Goal: Transaction & Acquisition: Purchase product/service

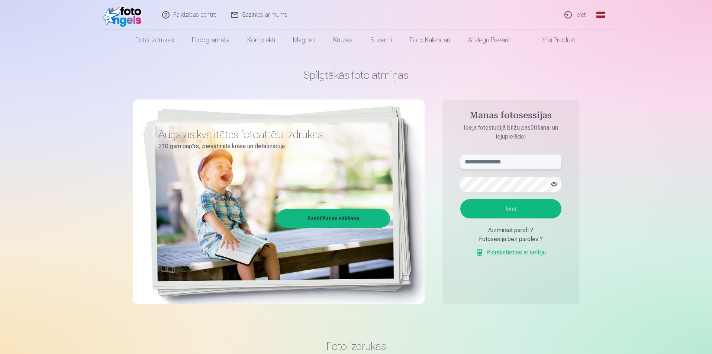
click at [492, 160] on input "text" at bounding box center [510, 162] width 101 height 15
type input "**********"
click at [460, 199] on button "Ieiet" at bounding box center [510, 208] width 101 height 19
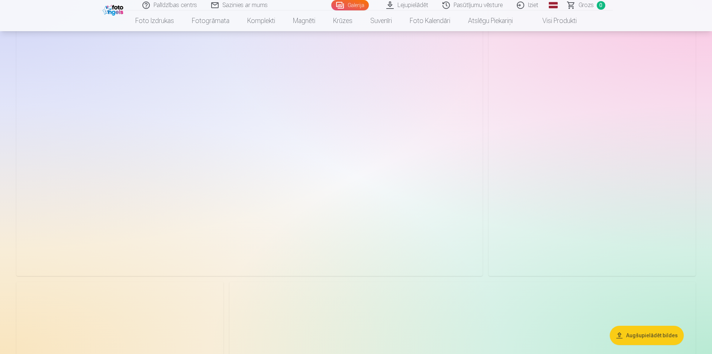
scroll to position [1375, 0]
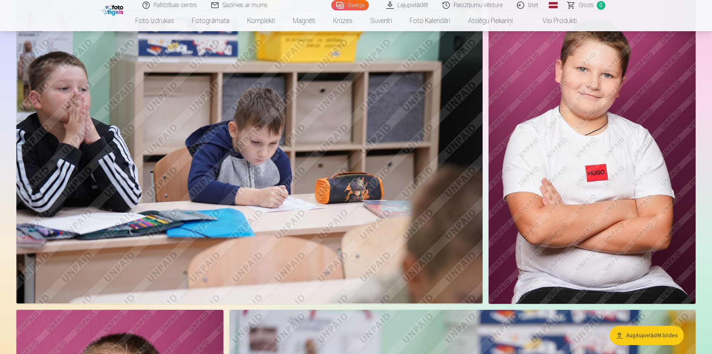
click at [394, 4] on link "Lejupielādēt" at bounding box center [407, 5] width 56 height 10
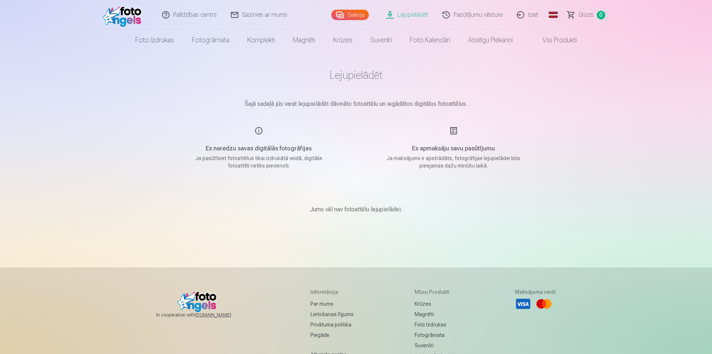
click at [135, 19] on img at bounding box center [124, 15] width 43 height 24
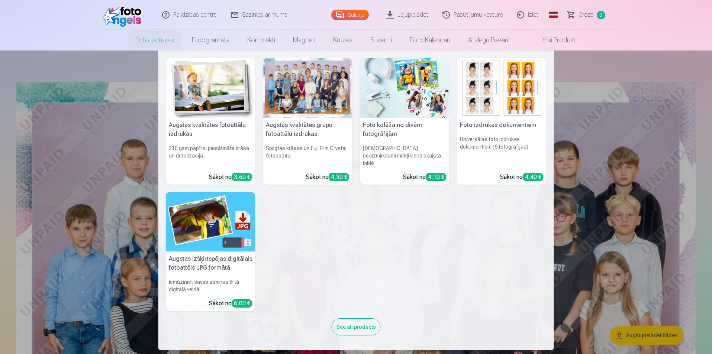
click at [226, 101] on img at bounding box center [211, 88] width 90 height 60
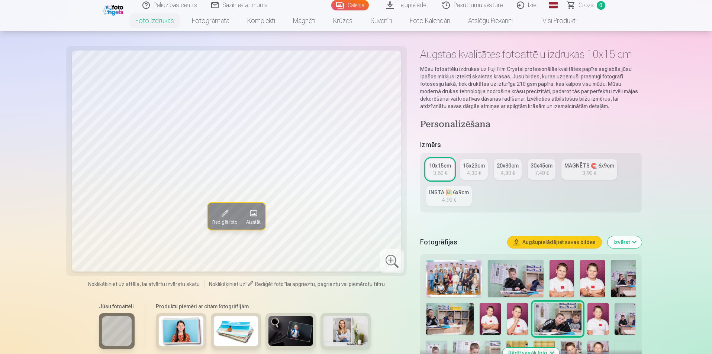
scroll to position [37, 0]
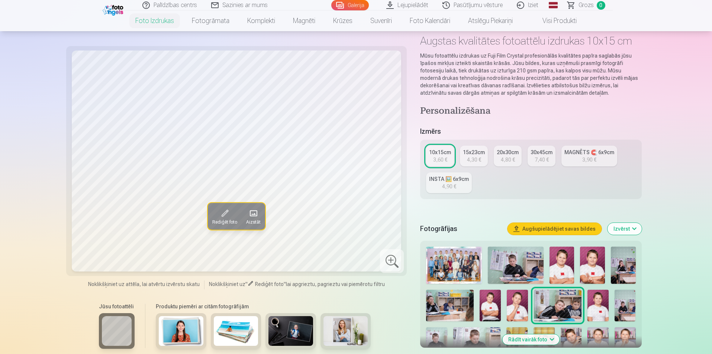
click at [591, 270] on img at bounding box center [592, 265] width 25 height 37
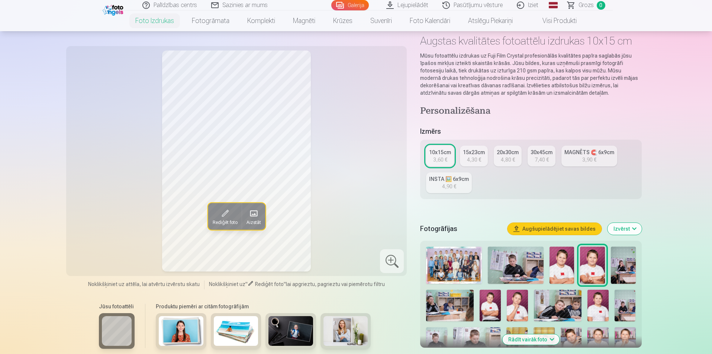
click at [566, 270] on img at bounding box center [561, 265] width 25 height 37
click at [596, 301] on img at bounding box center [597, 306] width 21 height 32
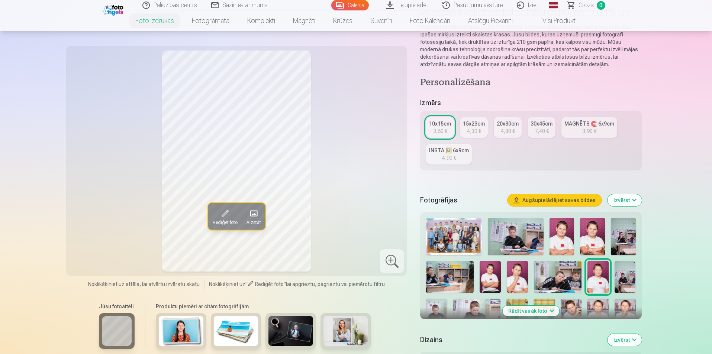
scroll to position [74, 0]
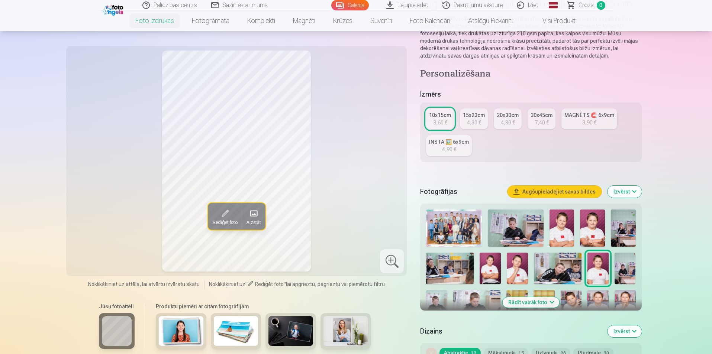
click at [575, 301] on img at bounding box center [570, 306] width 21 height 32
click at [601, 298] on img at bounding box center [597, 306] width 21 height 32
click at [613, 300] on div at bounding box center [530, 305] width 215 height 197
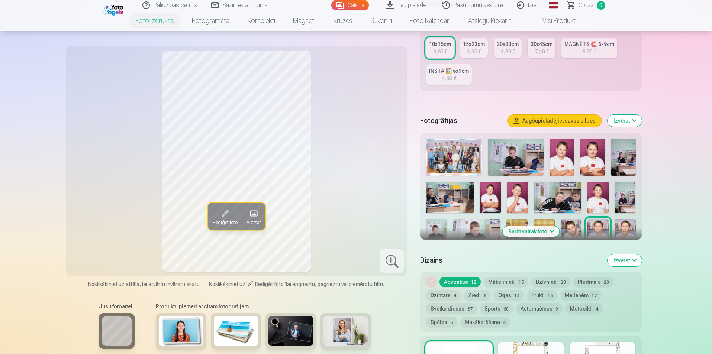
scroll to position [149, 0]
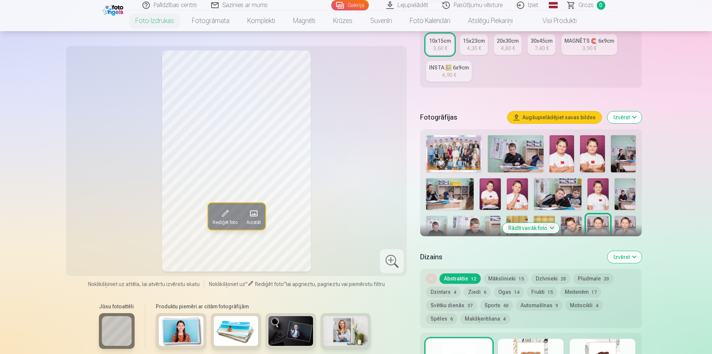
click at [631, 223] on img at bounding box center [624, 232] width 21 height 32
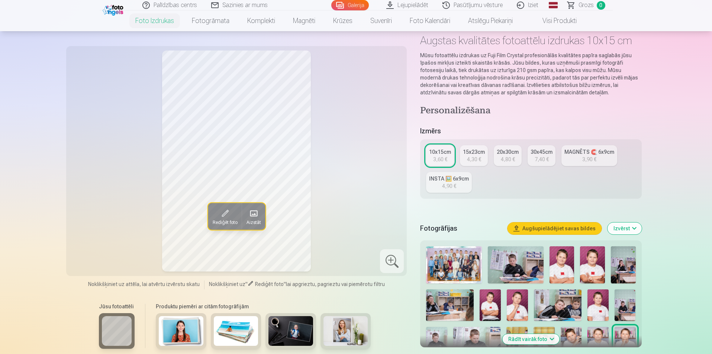
scroll to position [37, 0]
click at [461, 264] on img at bounding box center [454, 265] width 56 height 37
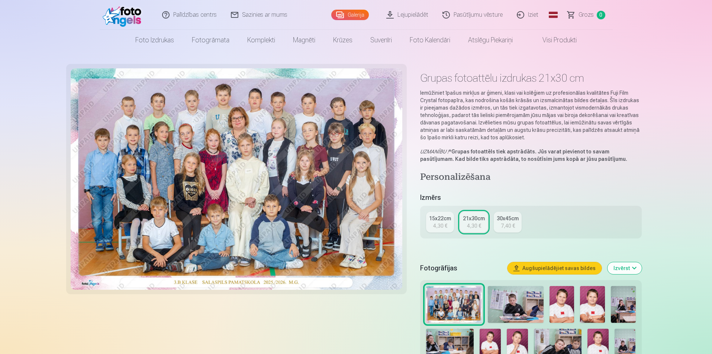
click at [503, 301] on img at bounding box center [516, 304] width 56 height 37
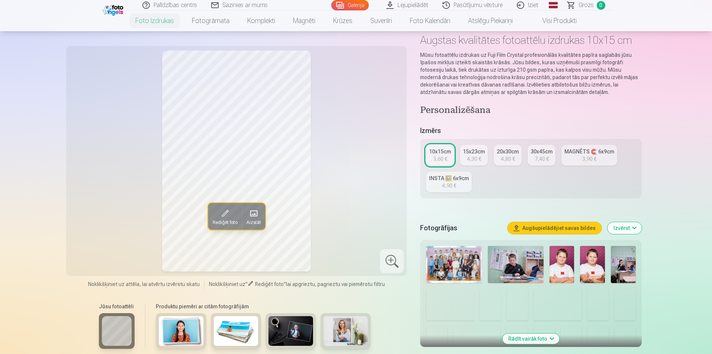
scroll to position [74, 0]
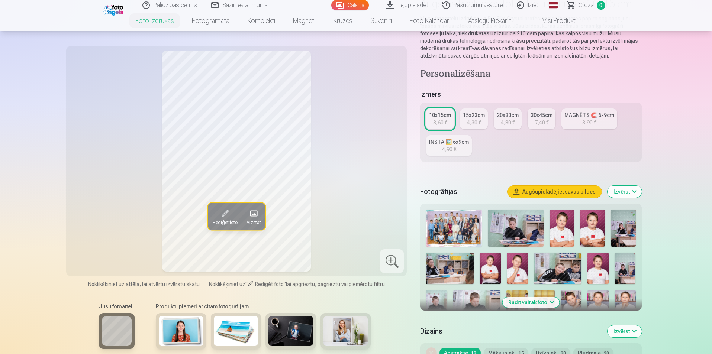
click at [522, 233] on img at bounding box center [516, 228] width 56 height 37
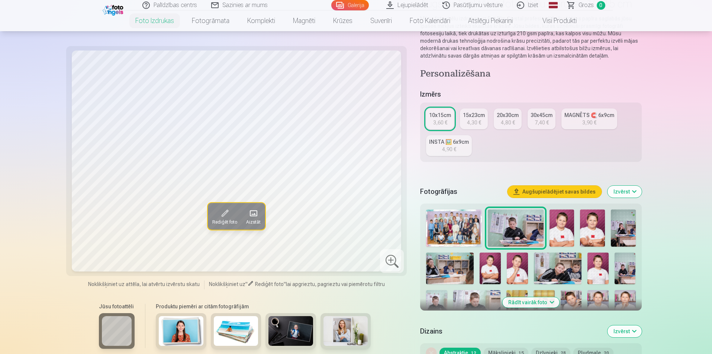
click at [562, 233] on img at bounding box center [561, 228] width 25 height 37
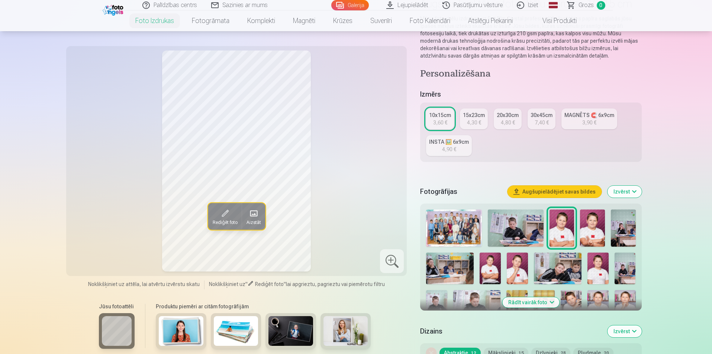
click at [566, 192] on button "Augšupielādējiet savas bildes" at bounding box center [554, 192] width 94 height 12
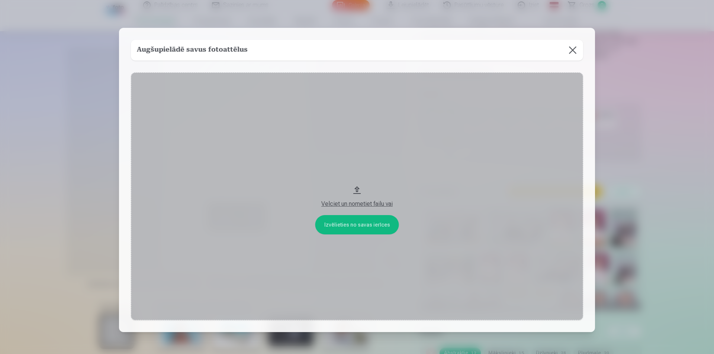
click at [567, 53] on button at bounding box center [572, 50] width 21 height 21
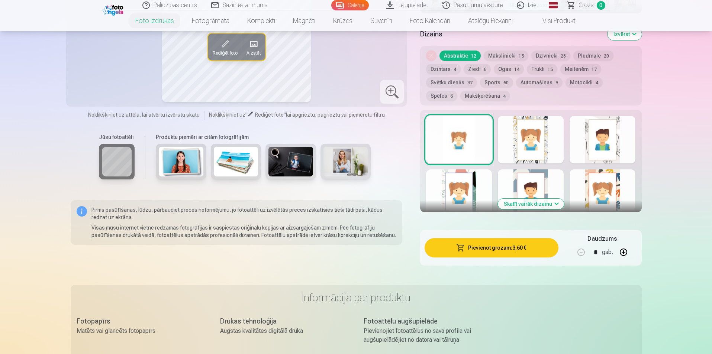
scroll to position [186, 0]
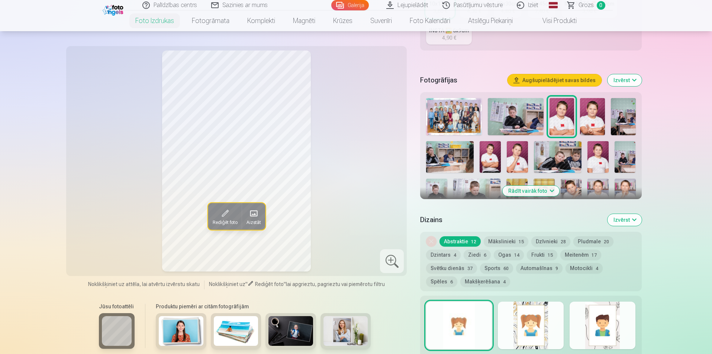
click at [619, 122] on img at bounding box center [623, 116] width 25 height 37
click at [456, 161] on img at bounding box center [450, 157] width 48 height 32
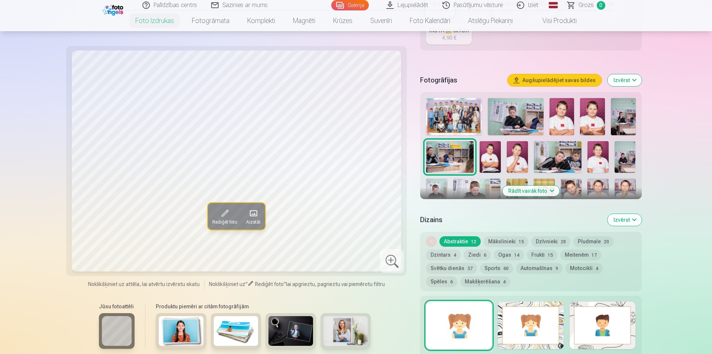
click at [497, 157] on img at bounding box center [489, 157] width 21 height 32
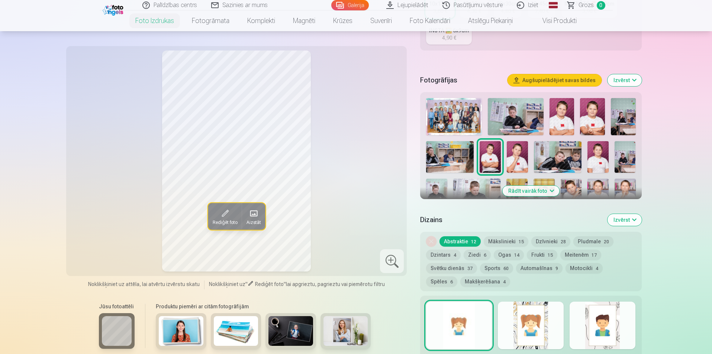
click at [511, 158] on img at bounding box center [517, 157] width 21 height 32
click at [588, 161] on img at bounding box center [597, 157] width 21 height 32
click at [630, 162] on img at bounding box center [624, 157] width 21 height 32
click at [483, 189] on img at bounding box center [476, 195] width 47 height 32
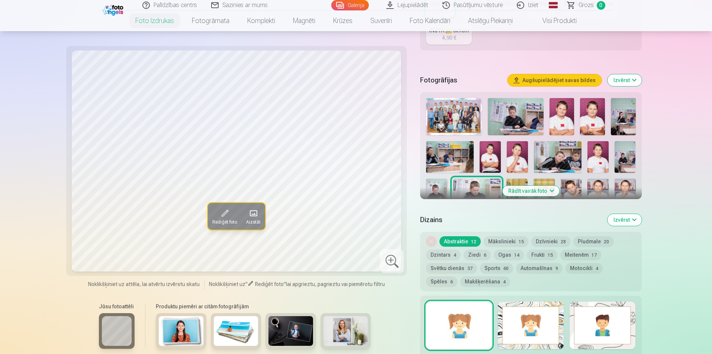
click at [518, 182] on img at bounding box center [516, 195] width 21 height 32
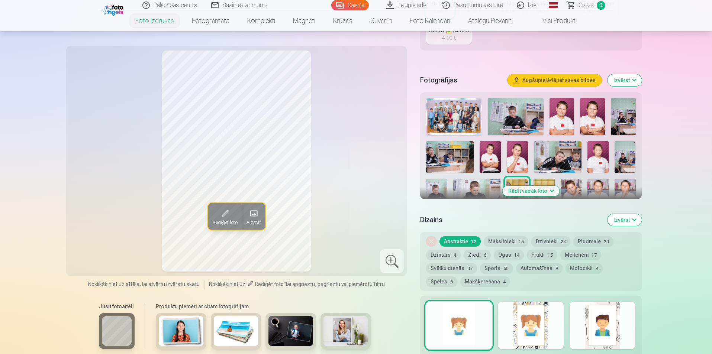
click at [553, 182] on img at bounding box center [543, 195] width 21 height 32
click at [566, 185] on img at bounding box center [570, 195] width 21 height 32
click at [593, 188] on img at bounding box center [597, 195] width 21 height 32
click at [611, 190] on div at bounding box center [530, 193] width 215 height 197
click at [624, 186] on img at bounding box center [624, 195] width 21 height 32
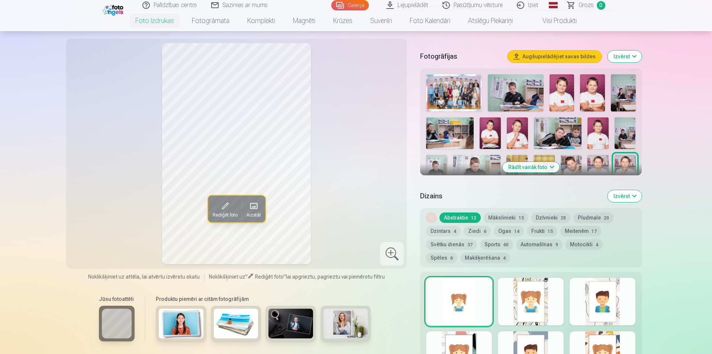
scroll to position [223, 0]
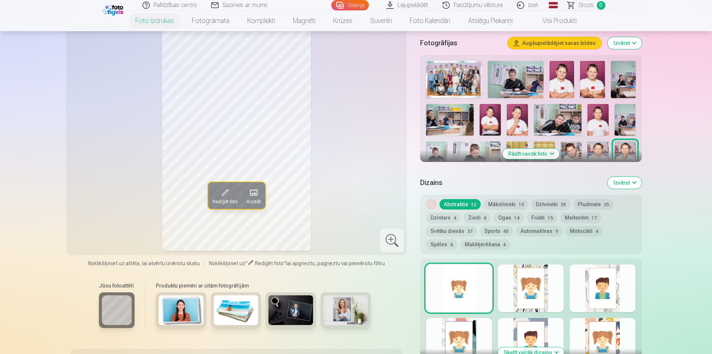
click at [539, 158] on button "Rādīt vairāk foto" at bounding box center [530, 154] width 57 height 10
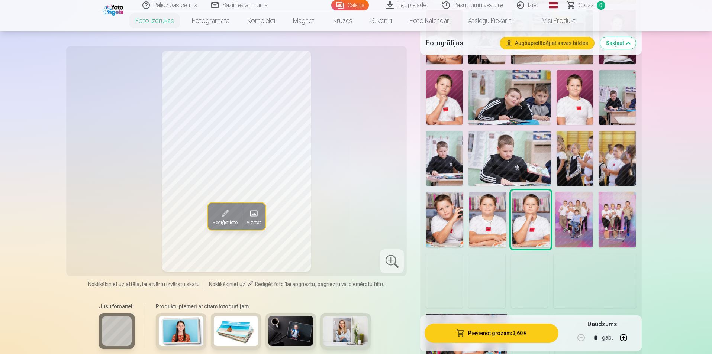
scroll to position [335, 0]
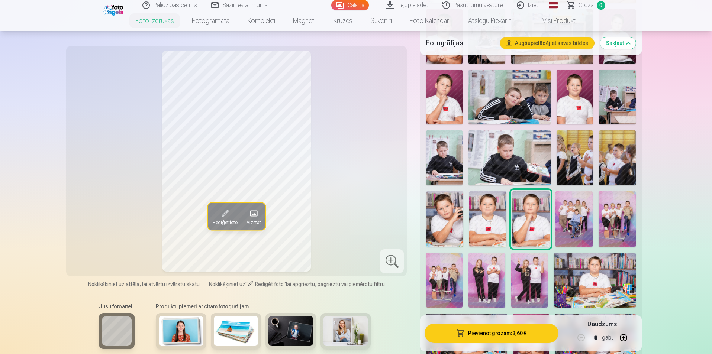
click at [585, 217] on img at bounding box center [573, 219] width 37 height 56
click at [610, 214] on img at bounding box center [616, 219] width 37 height 56
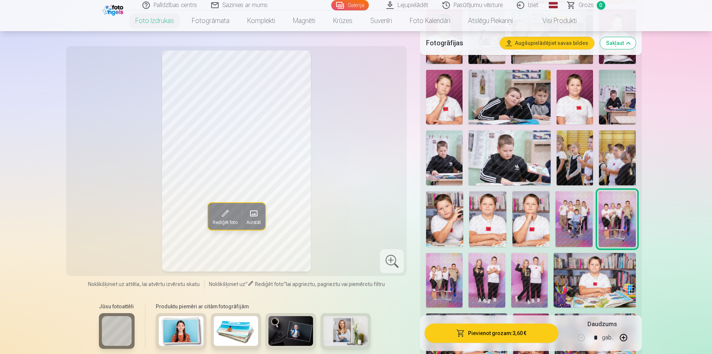
click at [493, 278] on img at bounding box center [486, 280] width 36 height 55
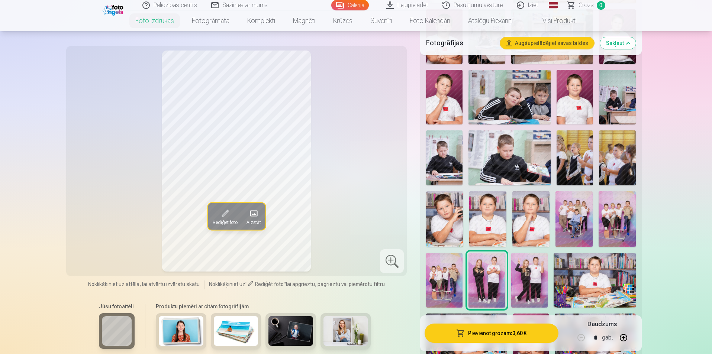
click at [595, 283] on img at bounding box center [594, 280] width 82 height 55
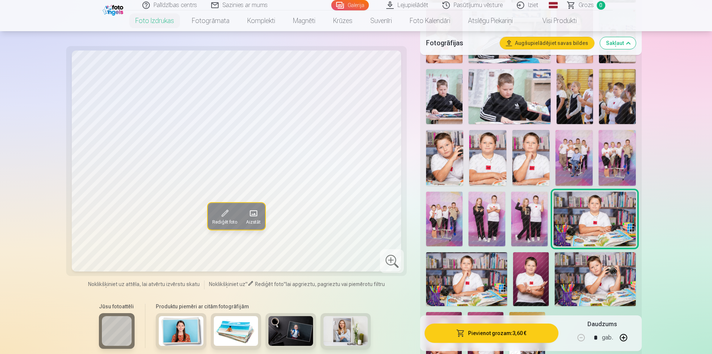
scroll to position [409, 0]
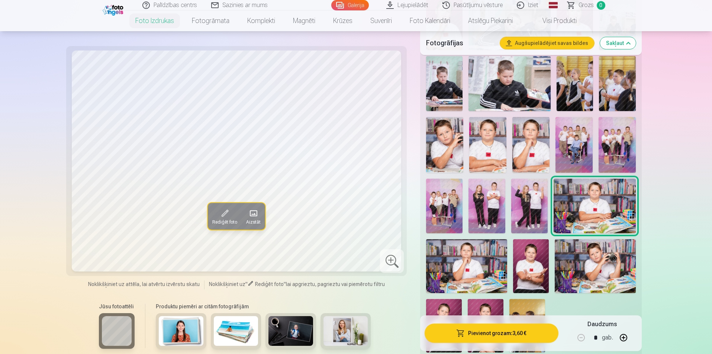
click at [490, 270] on img at bounding box center [466, 266] width 81 height 54
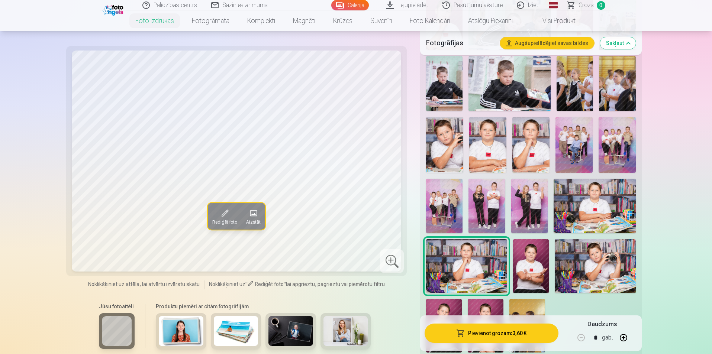
click at [527, 272] on img at bounding box center [531, 266] width 36 height 54
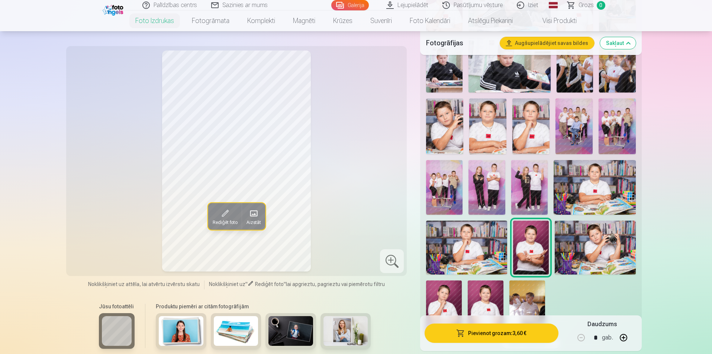
scroll to position [446, 0]
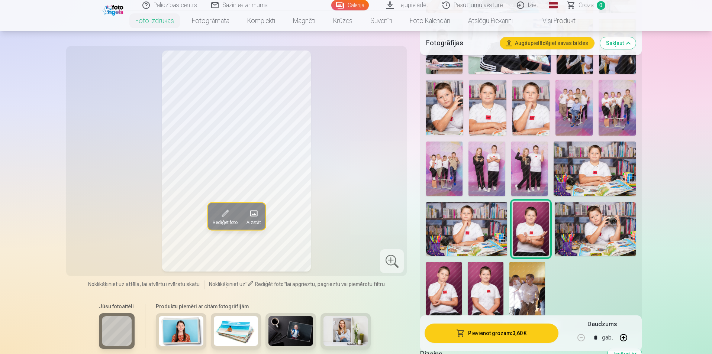
click at [603, 240] on img at bounding box center [595, 229] width 81 height 54
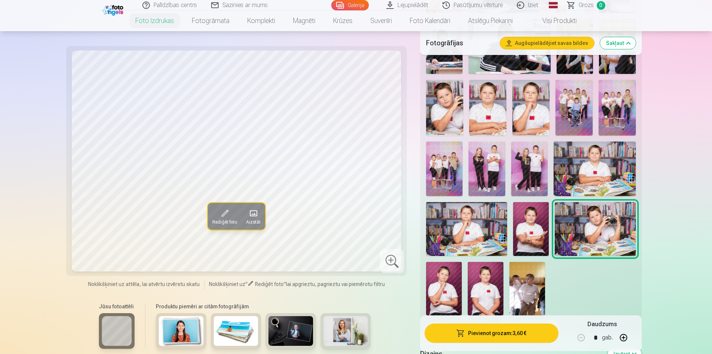
drag, startPoint x: 458, startPoint y: 282, endPoint x: 454, endPoint y: 283, distance: 3.7
click at [457, 282] on img at bounding box center [444, 289] width 36 height 54
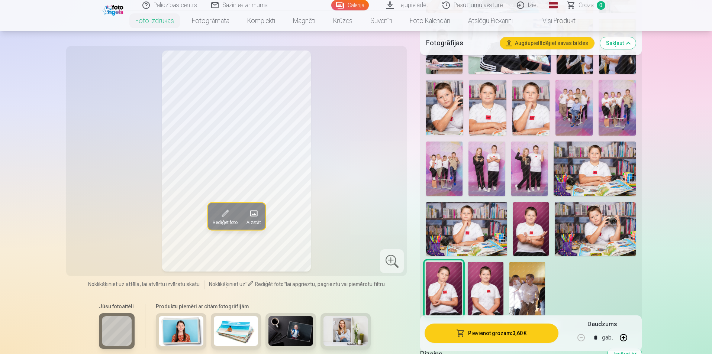
click at [485, 279] on img at bounding box center [486, 289] width 36 height 54
click at [523, 284] on img at bounding box center [527, 289] width 36 height 54
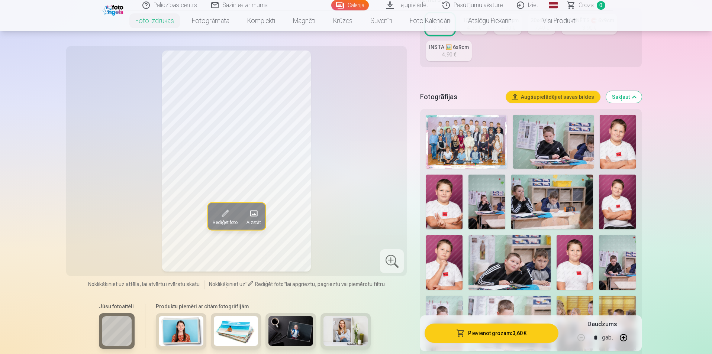
scroll to position [112, 0]
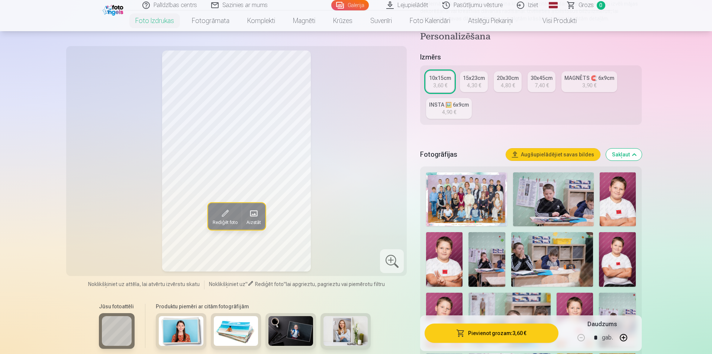
click at [614, 201] on img at bounding box center [618, 199] width 36 height 54
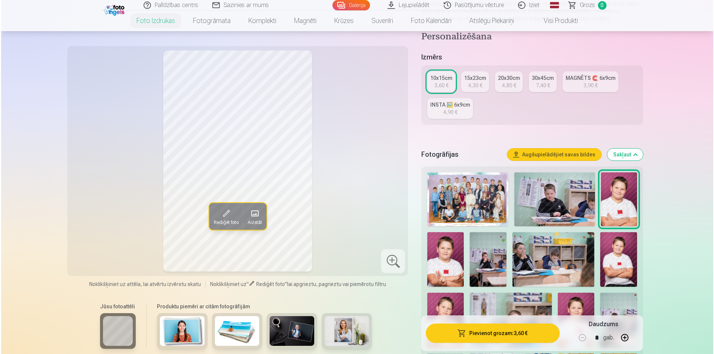
scroll to position [223, 0]
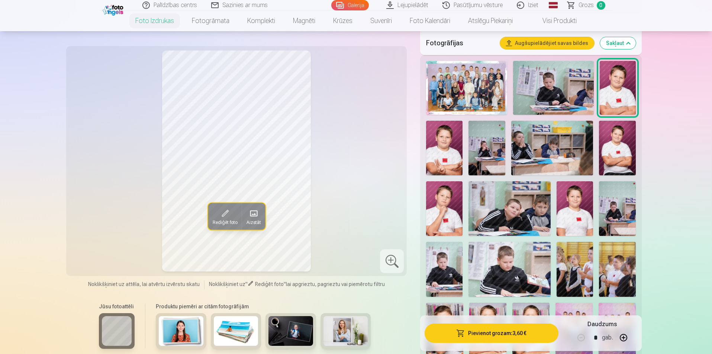
click at [513, 332] on button "Pievienot grozam : 3,60 €" at bounding box center [490, 333] width 133 height 19
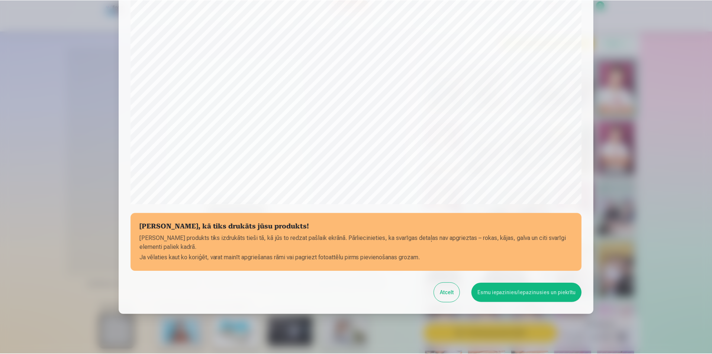
scroll to position [181, 0]
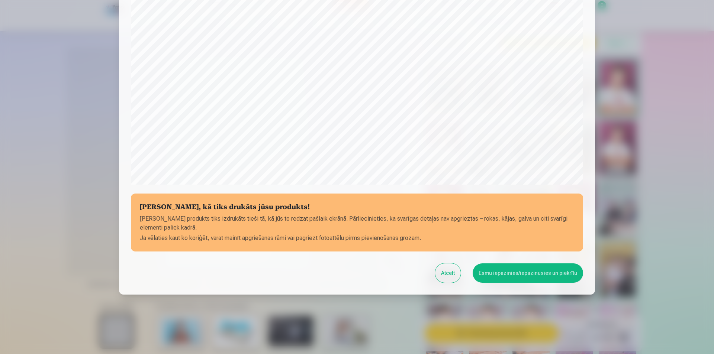
click at [537, 276] on button "Esmu iepazinies/iepazinusies un piekrītu" at bounding box center [527, 273] width 110 height 19
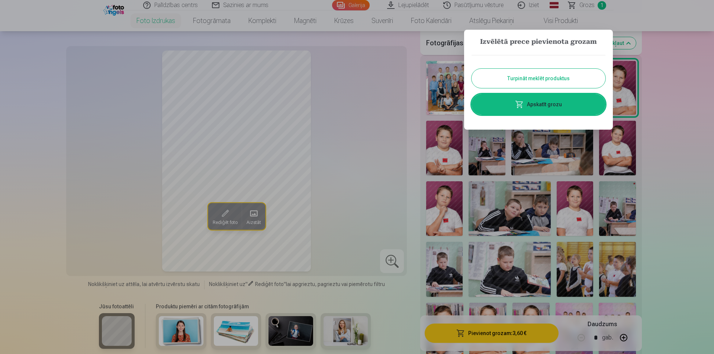
click at [683, 143] on div at bounding box center [357, 177] width 714 height 354
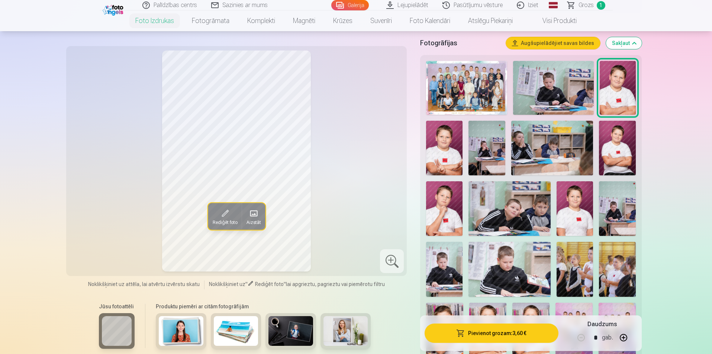
scroll to position [112, 0]
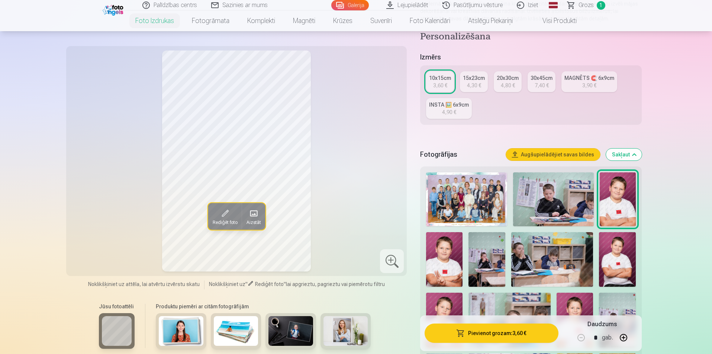
click at [582, 80] on div "MAGNĒTS 🧲 6x9cm" at bounding box center [589, 77] width 50 height 7
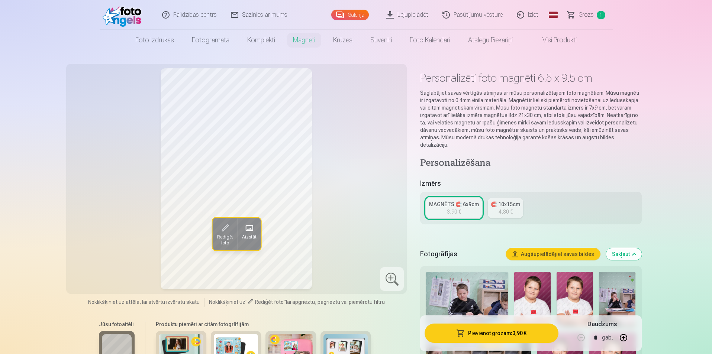
click at [508, 208] on div "4,80 €" at bounding box center [505, 211] width 14 height 7
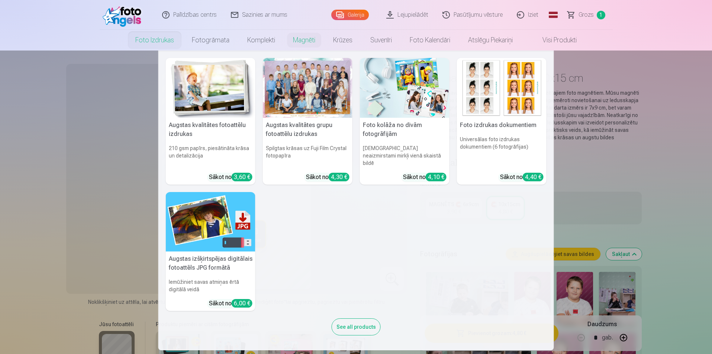
click at [157, 43] on link "Foto izdrukas" at bounding box center [154, 40] width 56 height 21
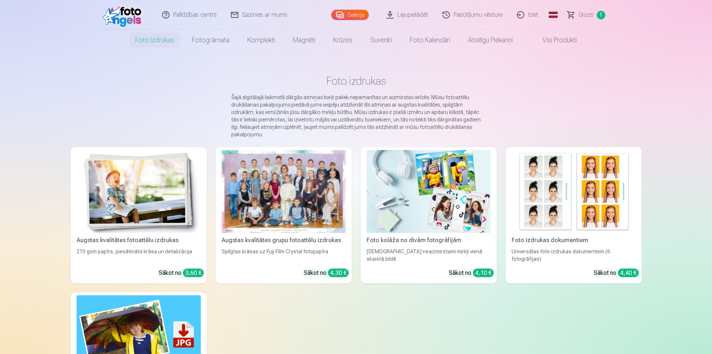
click at [113, 196] on img at bounding box center [139, 191] width 124 height 83
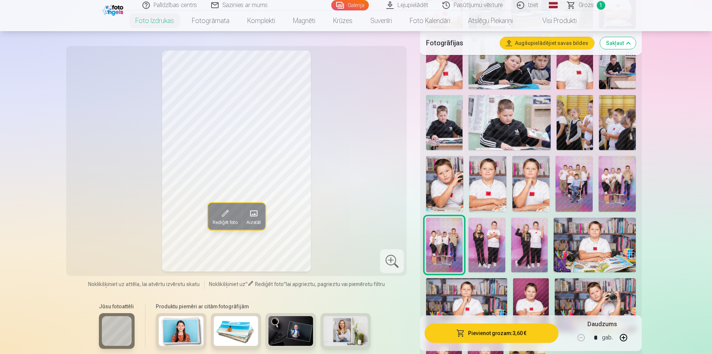
scroll to position [372, 0]
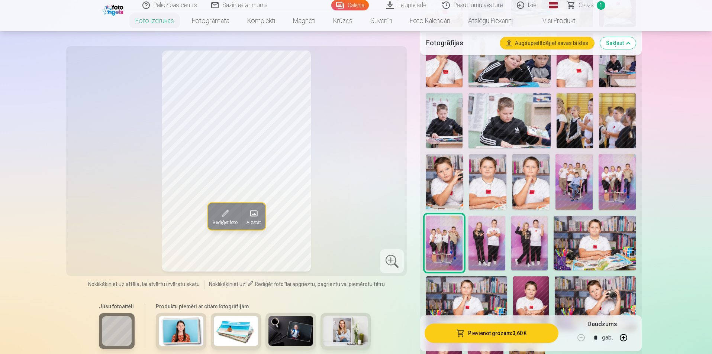
click at [601, 245] on img at bounding box center [594, 243] width 82 height 55
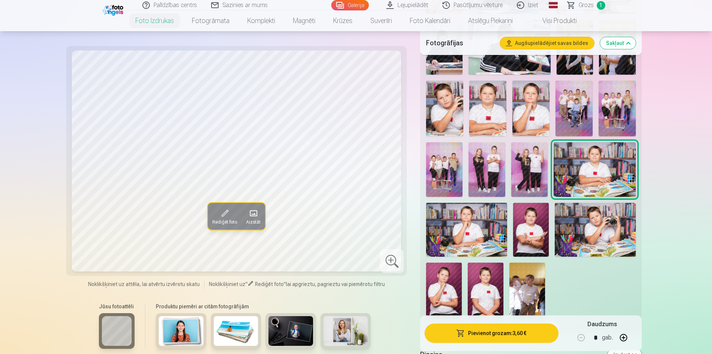
scroll to position [446, 0]
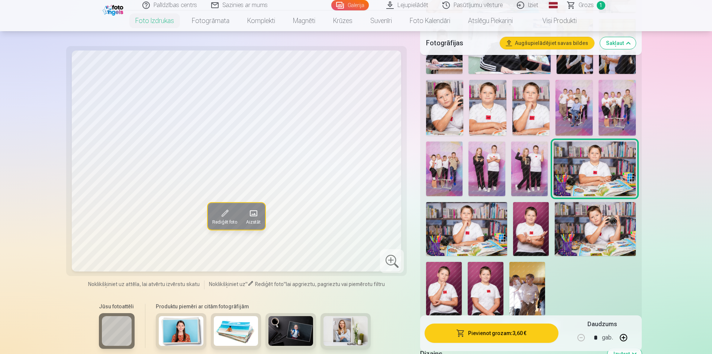
click at [599, 238] on img at bounding box center [595, 229] width 81 height 54
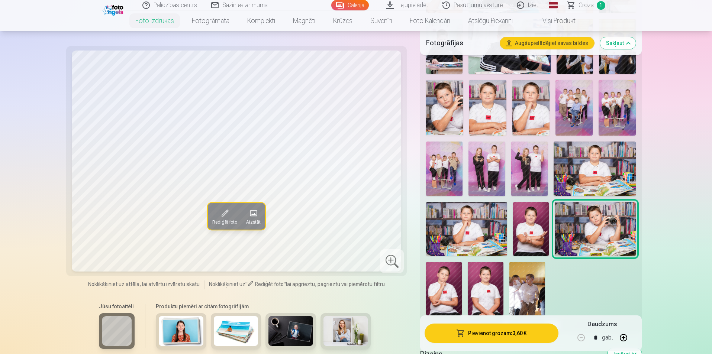
click at [522, 239] on img at bounding box center [531, 229] width 36 height 54
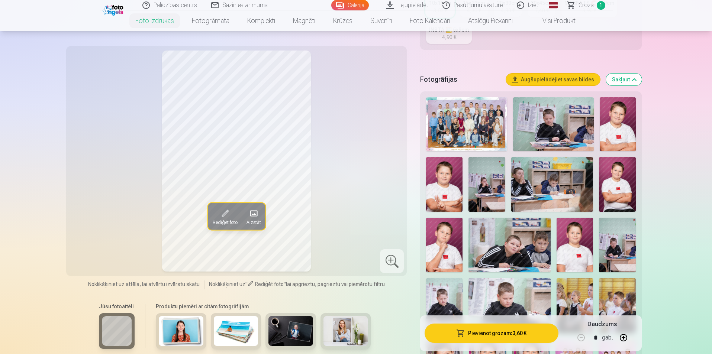
scroll to position [186, 0]
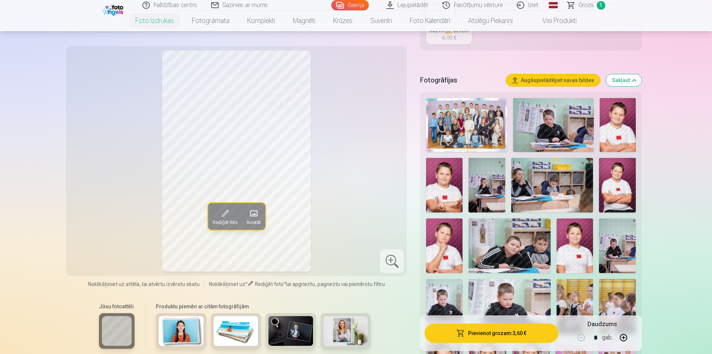
click at [618, 179] on img at bounding box center [617, 185] width 36 height 55
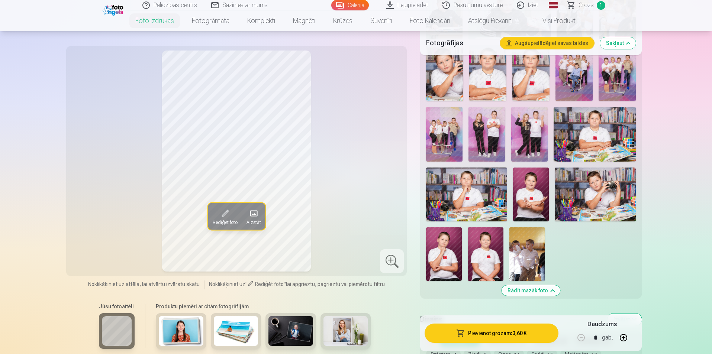
scroll to position [483, 0]
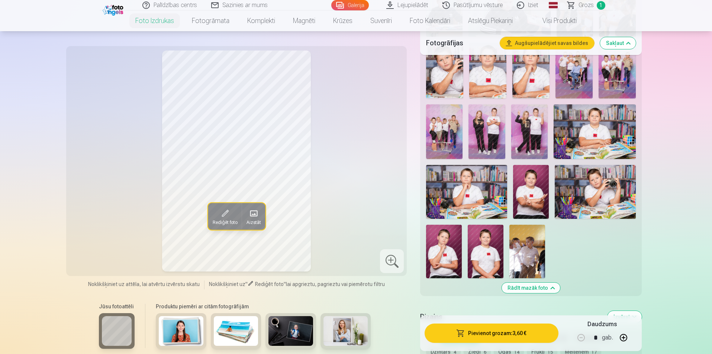
click at [466, 202] on img at bounding box center [466, 192] width 81 height 54
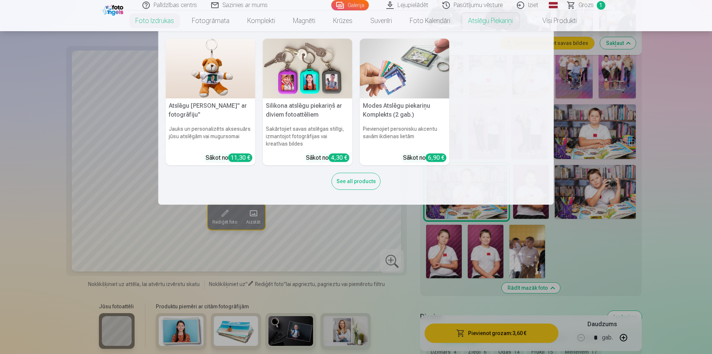
click at [488, 25] on link "Atslēgu piekariņi" at bounding box center [490, 20] width 62 height 21
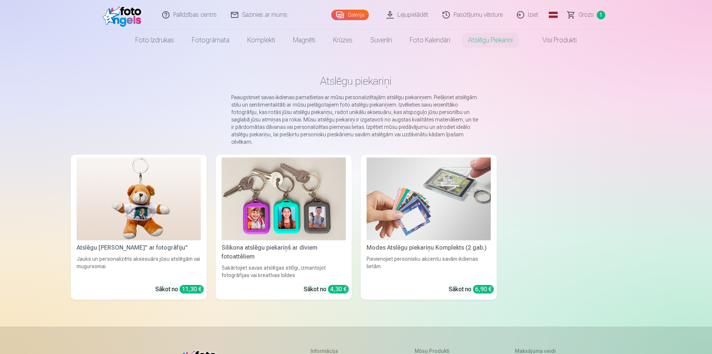
click at [310, 185] on img at bounding box center [284, 199] width 124 height 83
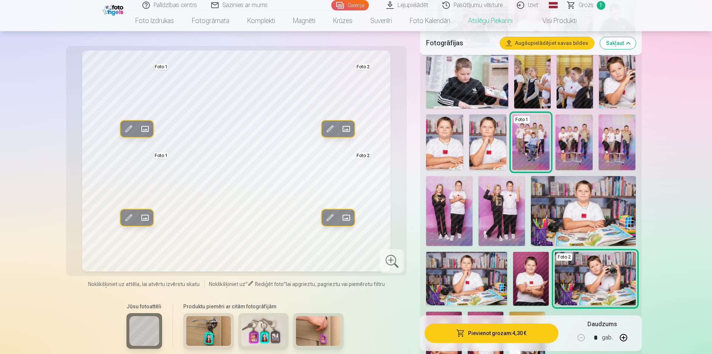
scroll to position [372, 0]
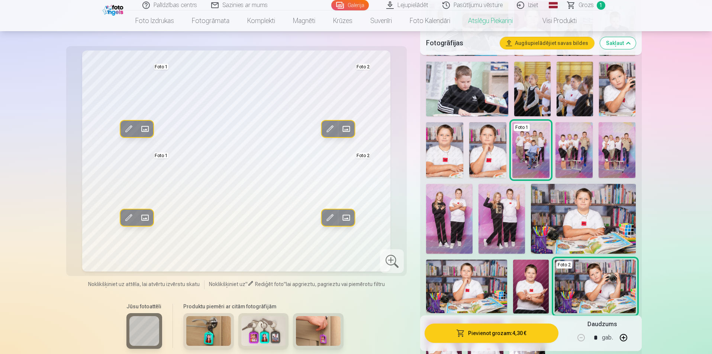
click at [463, 213] on img at bounding box center [449, 219] width 46 height 70
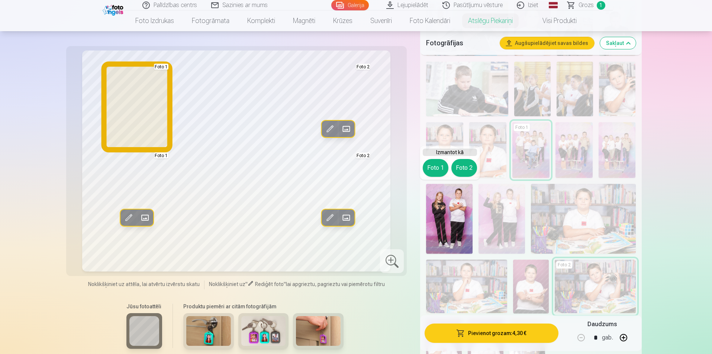
click at [433, 162] on button "Foto 1" at bounding box center [436, 168] width 26 height 18
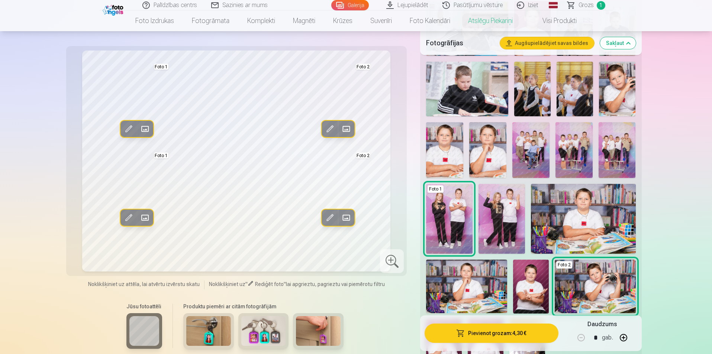
click at [505, 219] on img at bounding box center [501, 219] width 46 height 70
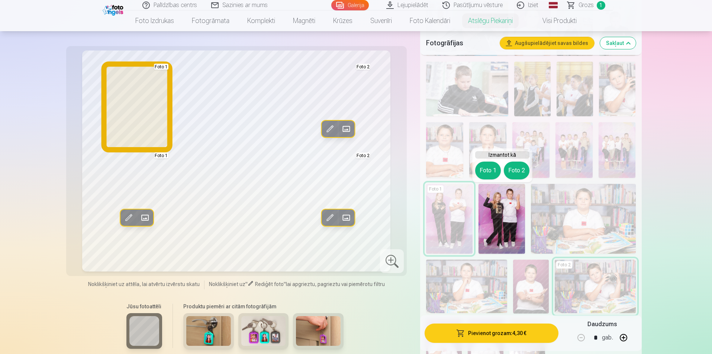
click at [485, 175] on button "Foto 1" at bounding box center [488, 171] width 26 height 18
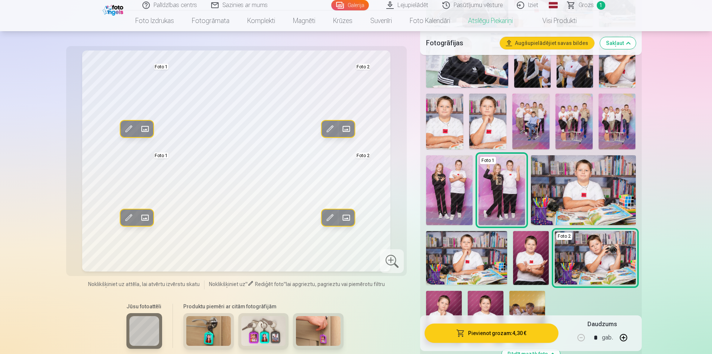
scroll to position [409, 0]
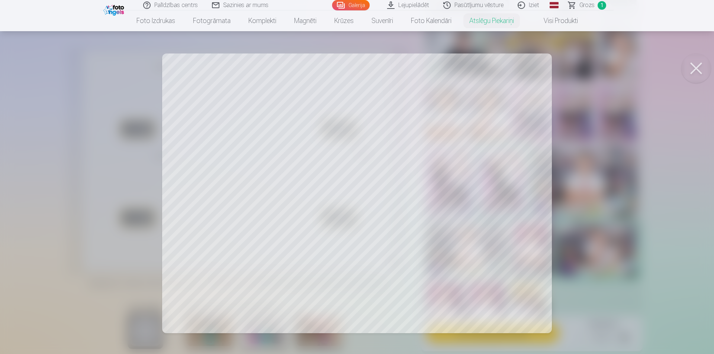
click at [698, 66] on button at bounding box center [696, 69] width 30 height 30
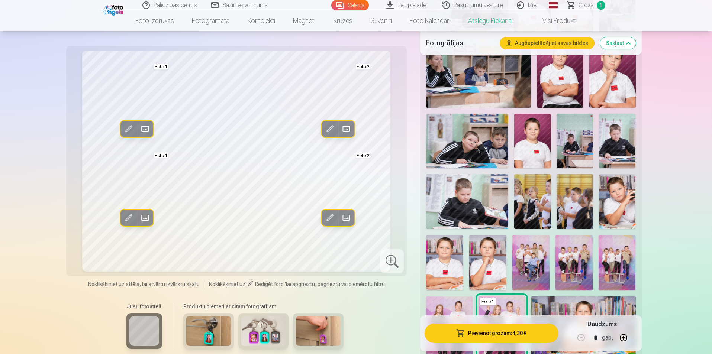
scroll to position [223, 0]
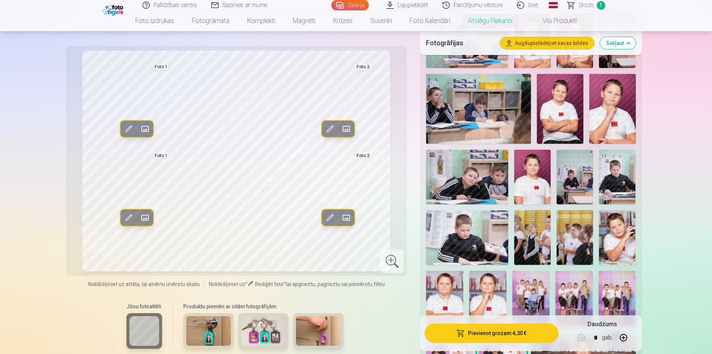
click at [492, 184] on img at bounding box center [467, 177] width 82 height 55
click at [616, 187] on img at bounding box center [617, 177] width 36 height 55
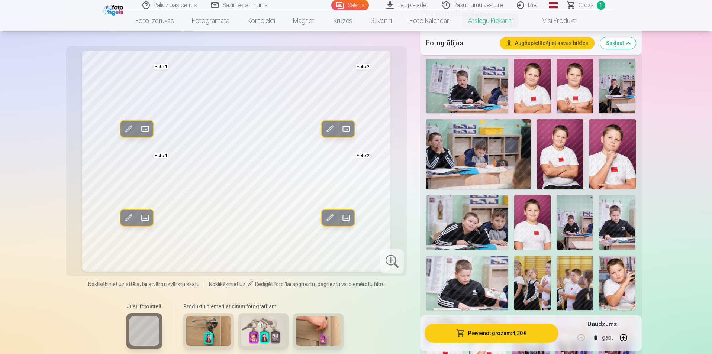
scroll to position [149, 0]
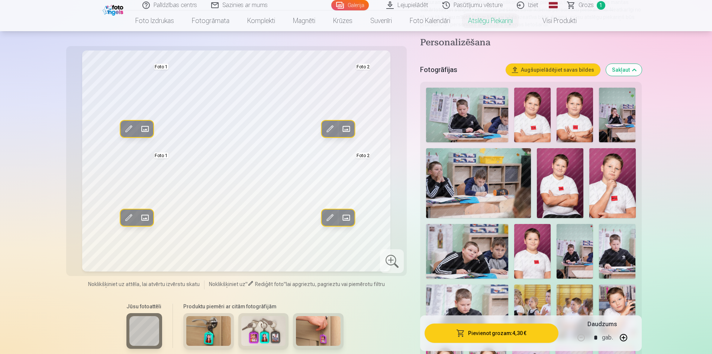
click at [601, 182] on img at bounding box center [612, 183] width 46 height 70
click at [543, 250] on img at bounding box center [532, 251] width 36 height 55
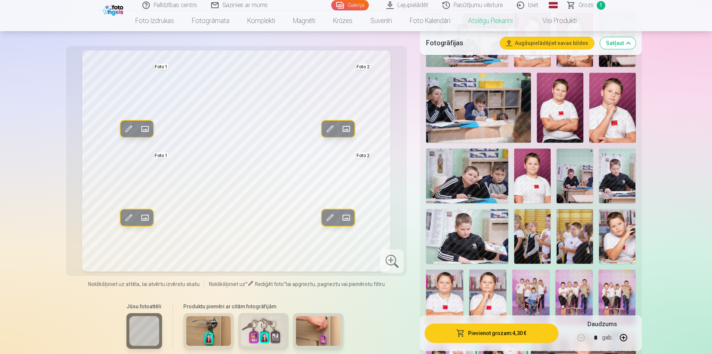
scroll to position [260, 0]
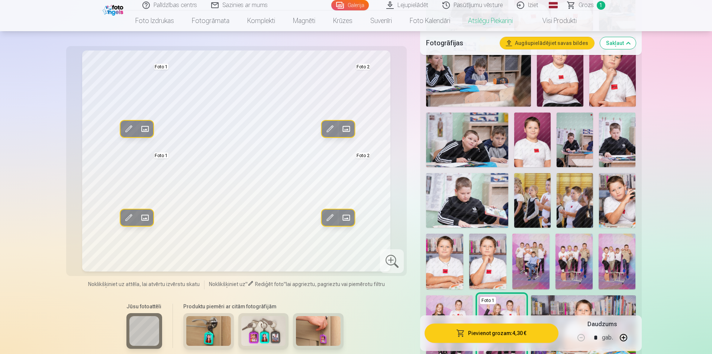
click at [614, 268] on img at bounding box center [616, 262] width 37 height 56
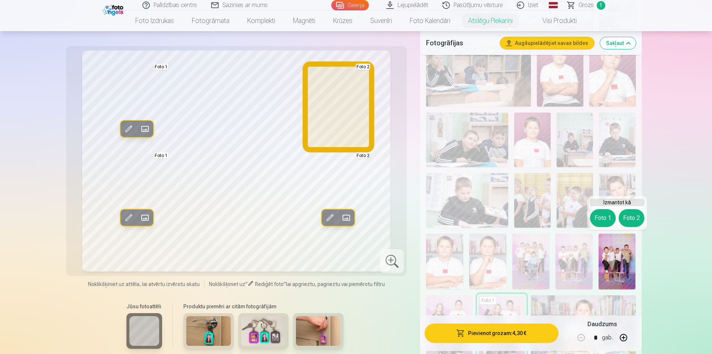
click at [633, 216] on button "Foto 2" at bounding box center [631, 218] width 26 height 18
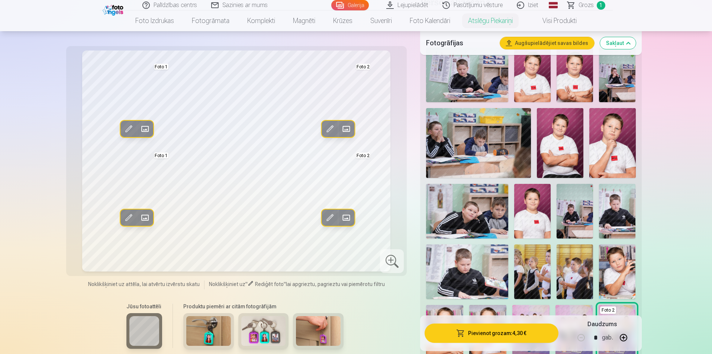
scroll to position [186, 0]
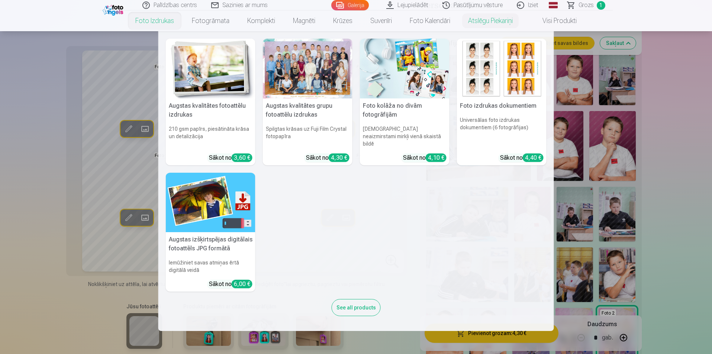
click at [152, 20] on link "Foto izdrukas" at bounding box center [154, 20] width 56 height 21
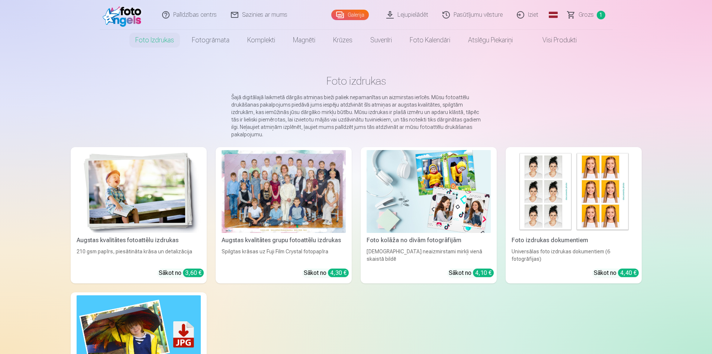
click at [146, 182] on img at bounding box center [139, 191] width 124 height 83
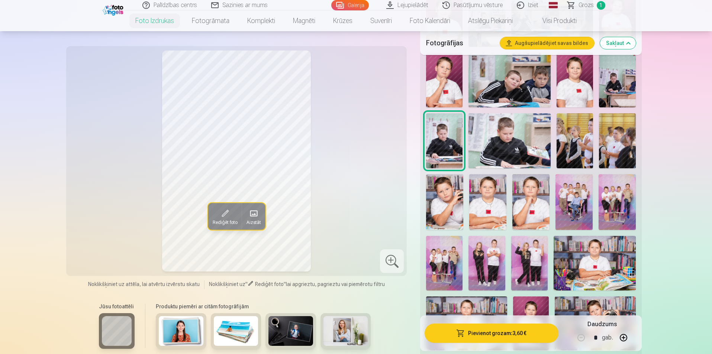
scroll to position [409, 0]
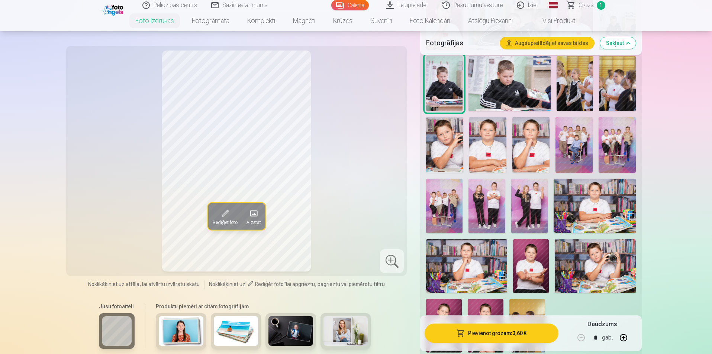
click at [448, 197] on img at bounding box center [444, 206] width 36 height 55
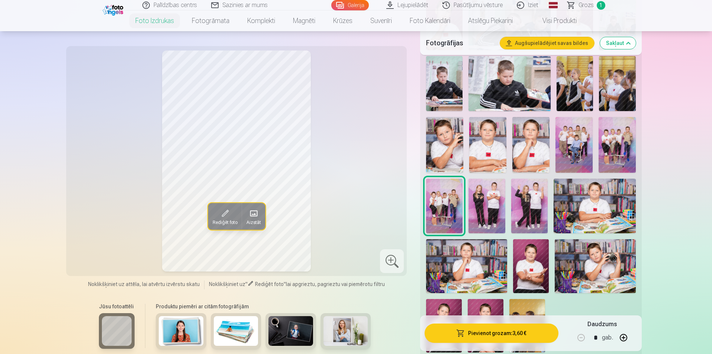
click at [494, 211] on img at bounding box center [486, 206] width 36 height 55
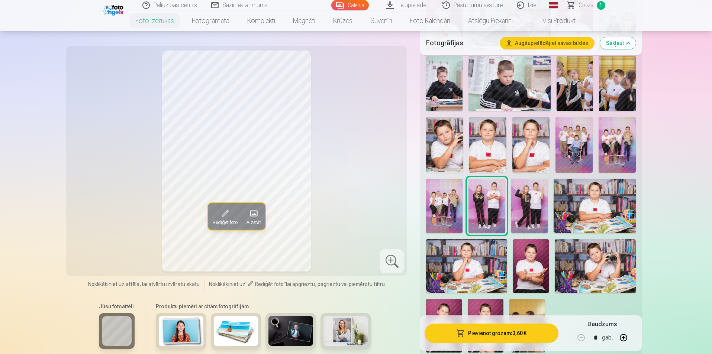
click at [531, 209] on img at bounding box center [529, 206] width 36 height 55
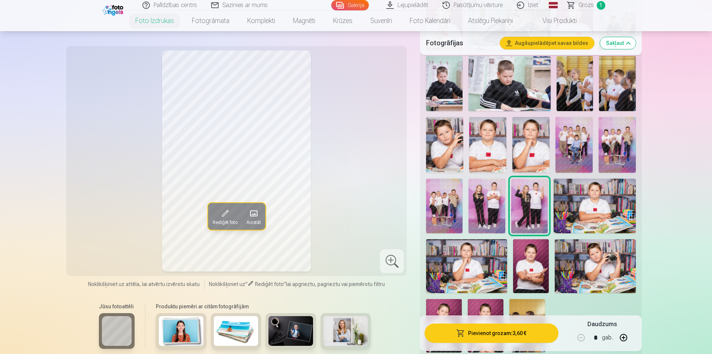
click at [495, 212] on img at bounding box center [486, 206] width 36 height 55
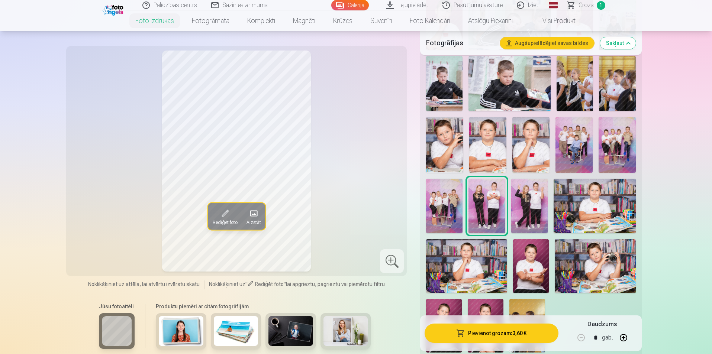
click at [533, 213] on img at bounding box center [529, 206] width 36 height 55
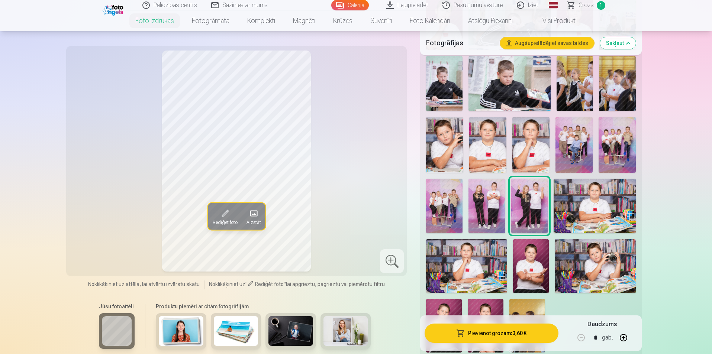
click at [496, 212] on img at bounding box center [486, 206] width 36 height 55
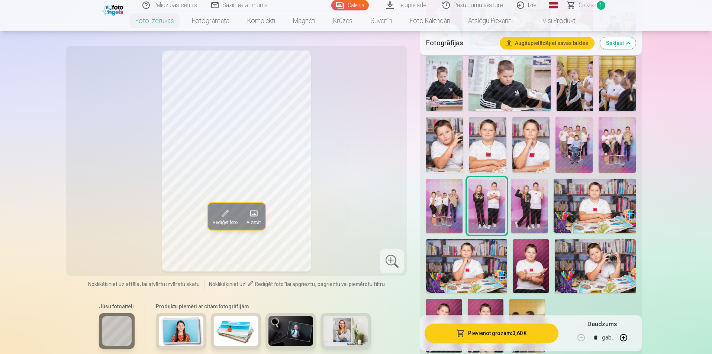
click at [525, 207] on img at bounding box center [529, 206] width 36 height 55
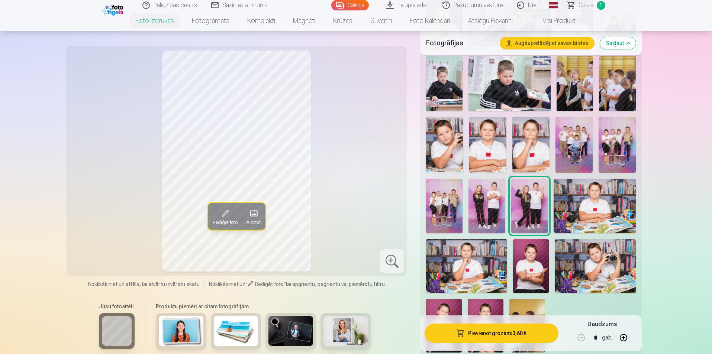
click at [570, 142] on img at bounding box center [573, 145] width 37 height 56
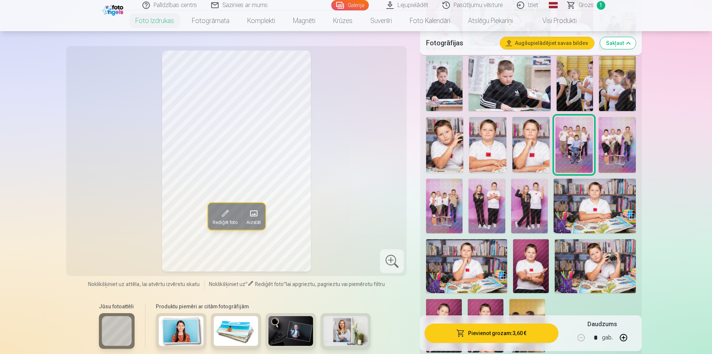
click at [620, 145] on img at bounding box center [616, 145] width 37 height 56
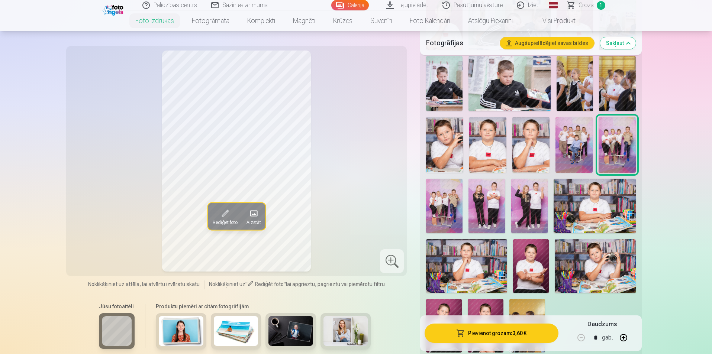
click at [448, 206] on img at bounding box center [444, 206] width 36 height 55
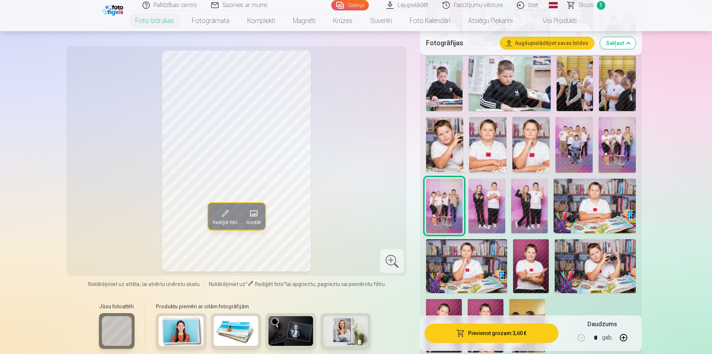
click at [626, 144] on img at bounding box center [616, 145] width 37 height 56
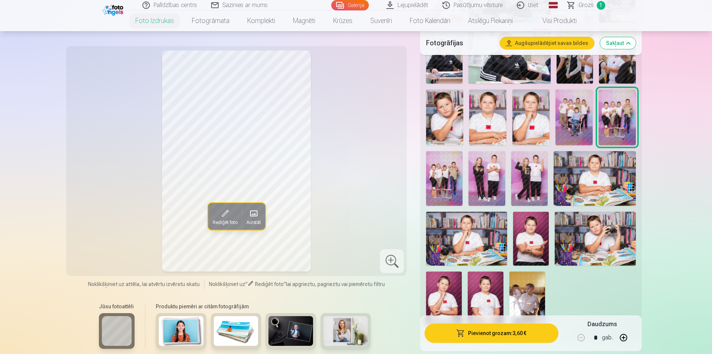
scroll to position [483, 0]
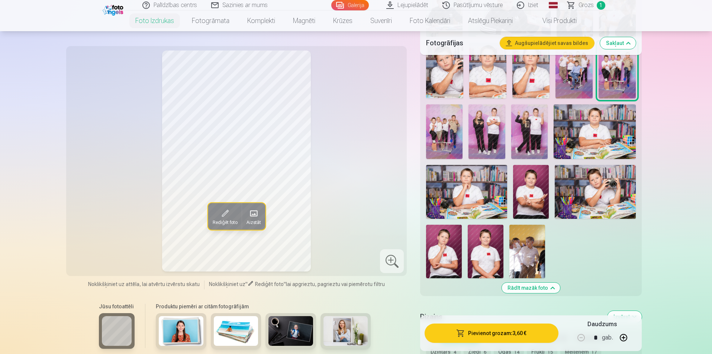
click at [598, 197] on img at bounding box center [595, 192] width 81 height 54
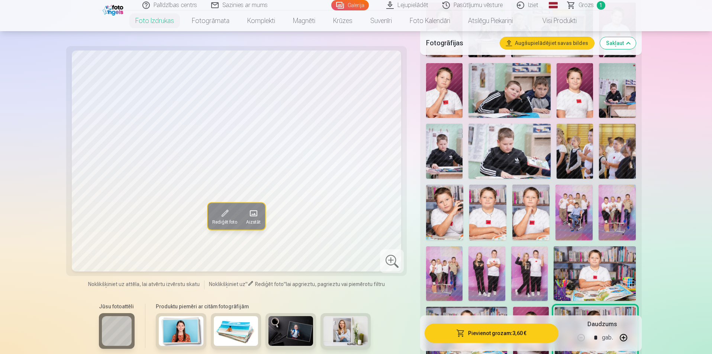
scroll to position [335, 0]
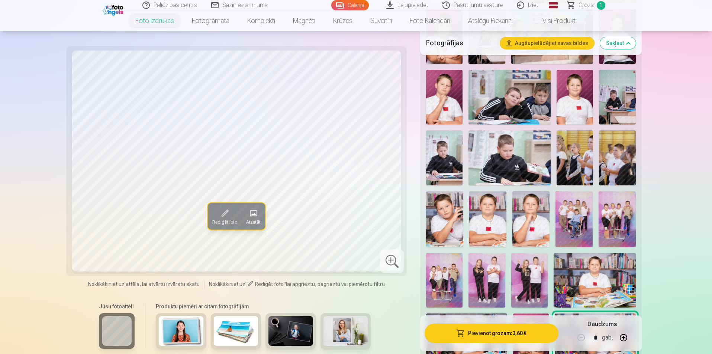
click at [520, 114] on img at bounding box center [509, 97] width 82 height 55
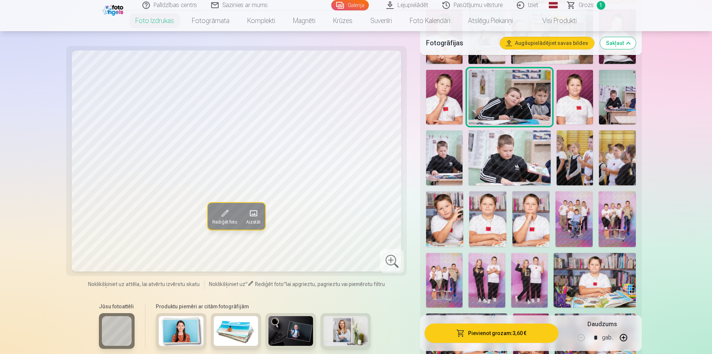
scroll to position [297, 0]
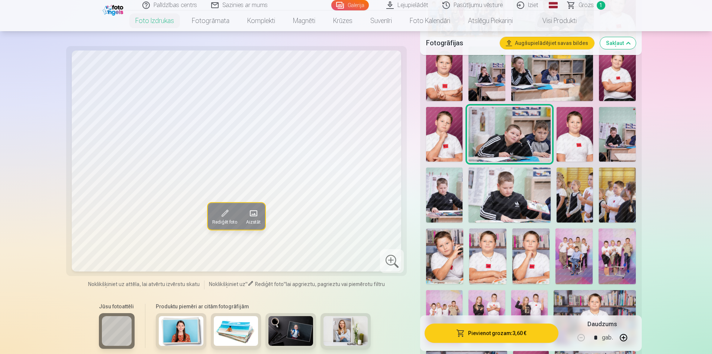
click at [527, 190] on img at bounding box center [509, 195] width 82 height 55
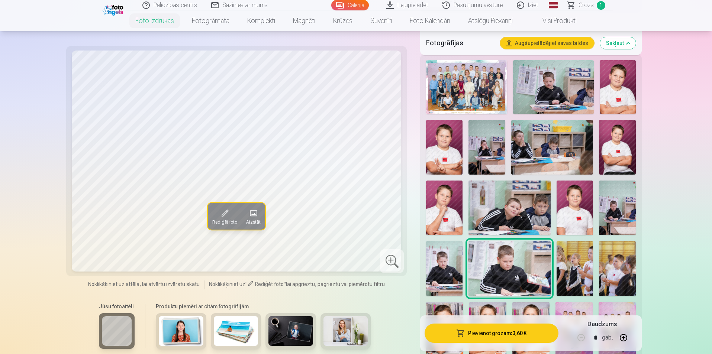
scroll to position [223, 0]
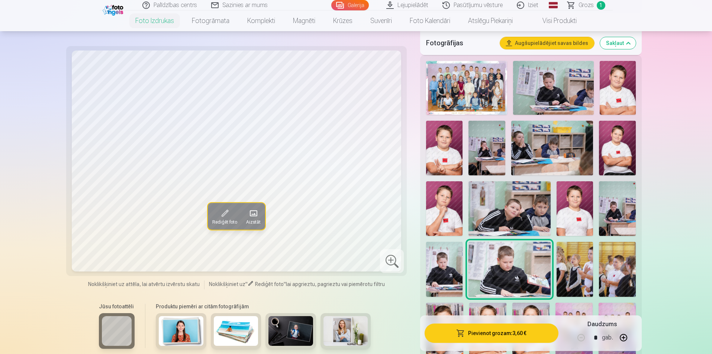
click at [619, 208] on img at bounding box center [617, 208] width 36 height 55
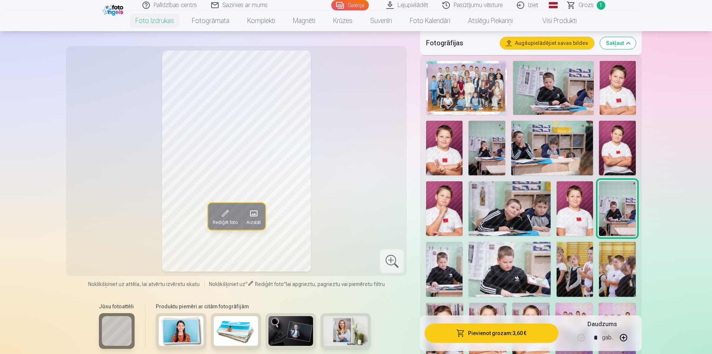
click at [533, 148] on img at bounding box center [552, 148] width 82 height 55
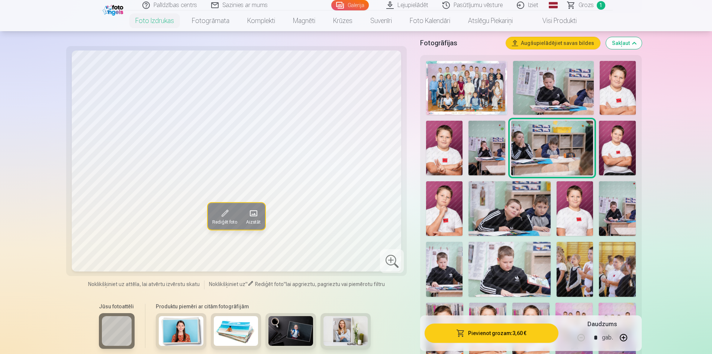
scroll to position [186, 0]
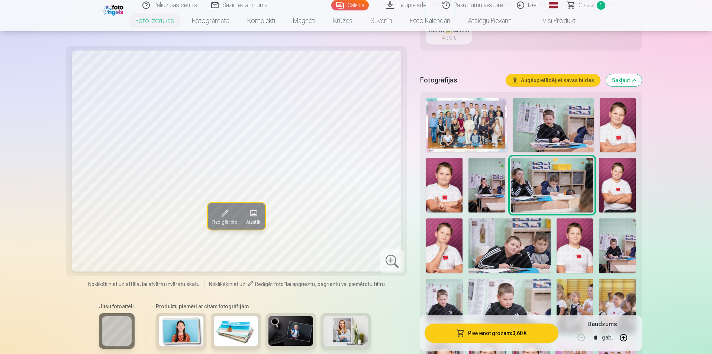
click at [504, 183] on img at bounding box center [486, 185] width 36 height 55
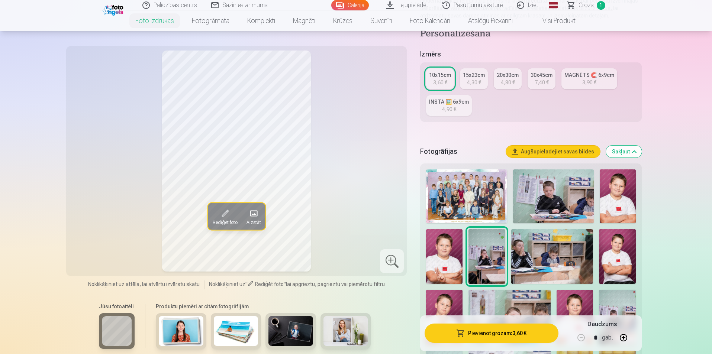
scroll to position [112, 0]
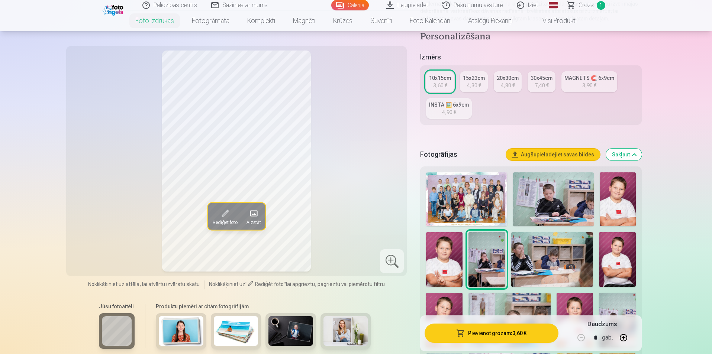
click at [566, 196] on img at bounding box center [553, 199] width 81 height 54
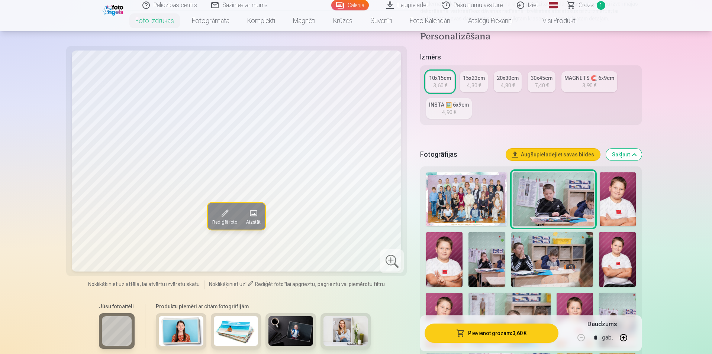
click at [615, 200] on img at bounding box center [618, 199] width 36 height 54
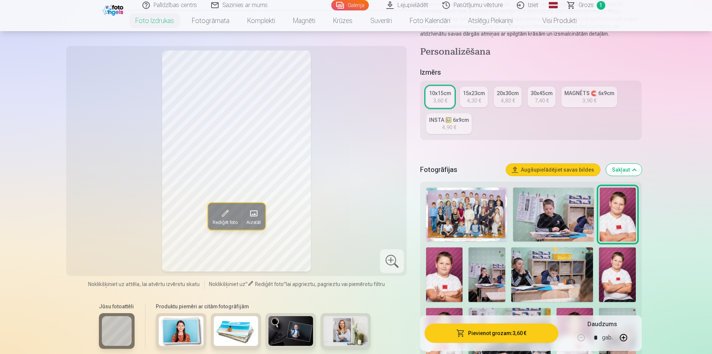
scroll to position [0, 0]
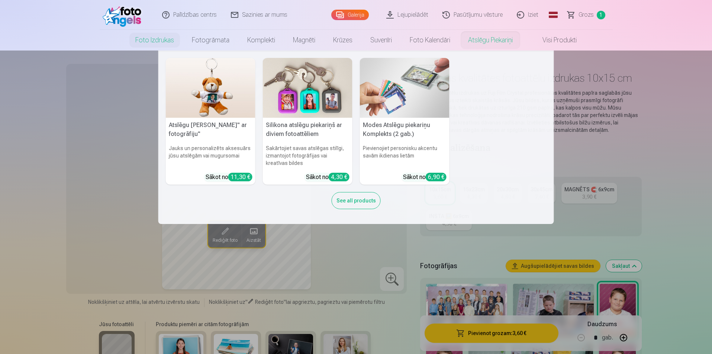
click at [481, 40] on link "Atslēgu piekariņi" at bounding box center [490, 40] width 62 height 21
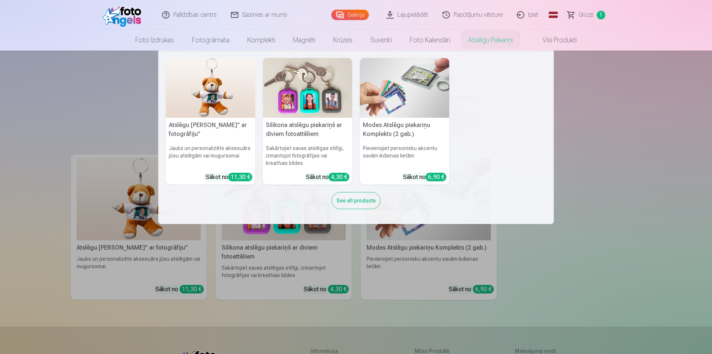
click at [482, 38] on link "Atslēgu piekariņi" at bounding box center [490, 40] width 62 height 21
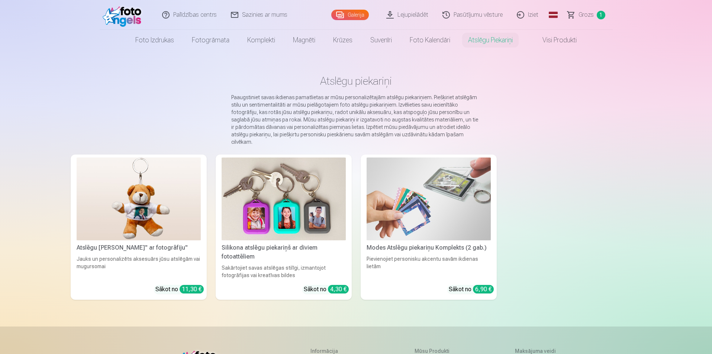
click at [284, 190] on img at bounding box center [284, 199] width 124 height 83
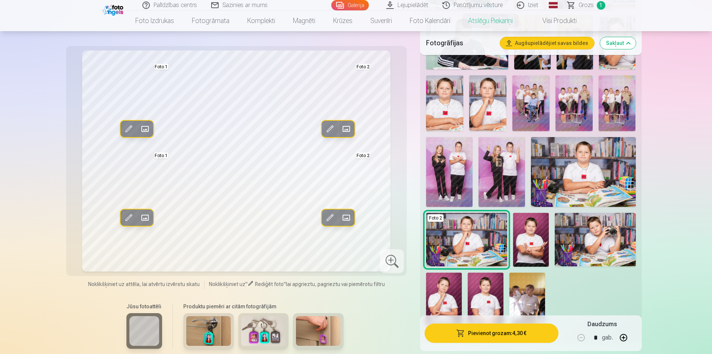
scroll to position [483, 0]
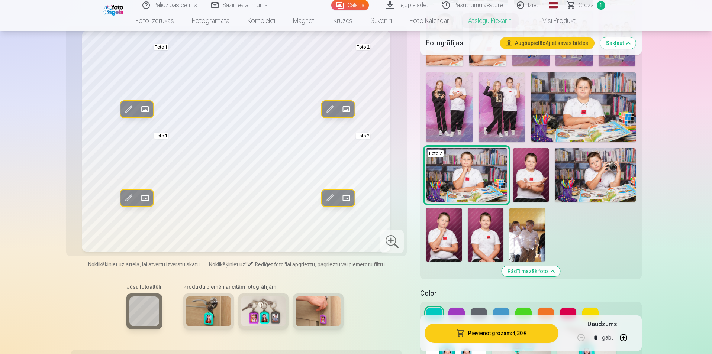
click at [452, 104] on img at bounding box center [449, 107] width 46 height 70
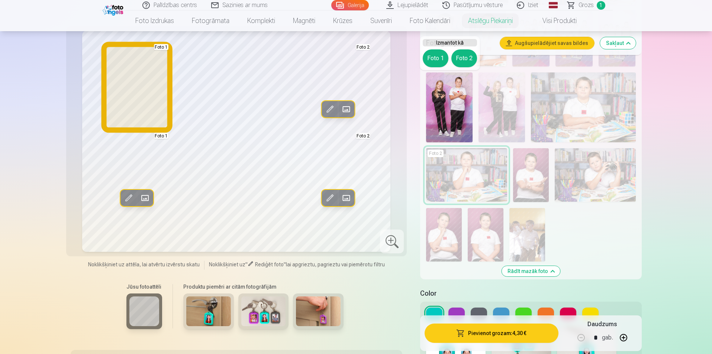
click at [430, 59] on button "Foto 1" at bounding box center [436, 58] width 26 height 18
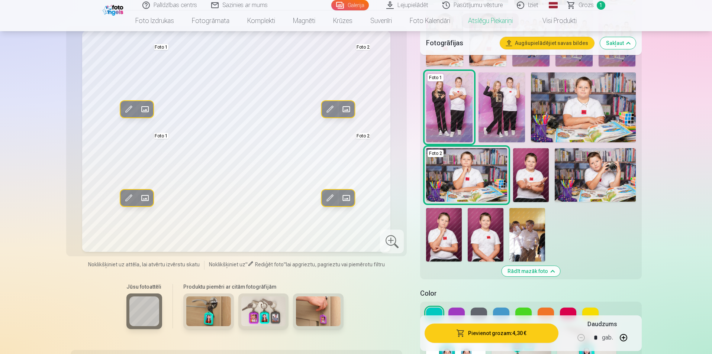
click at [449, 241] on img at bounding box center [444, 235] width 36 height 54
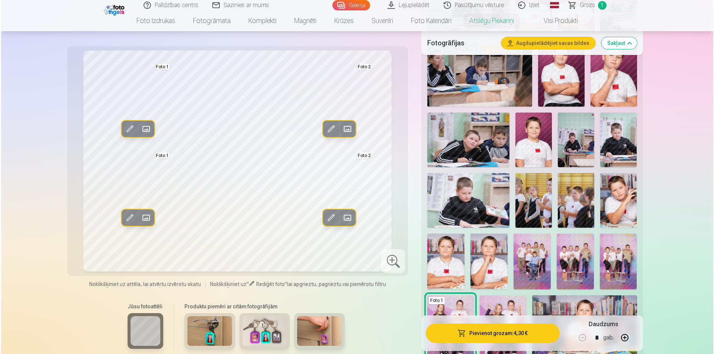
scroll to position [372, 0]
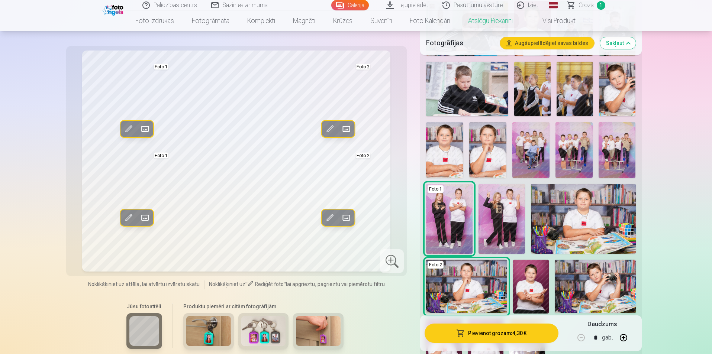
click at [604, 289] on img at bounding box center [595, 287] width 81 height 54
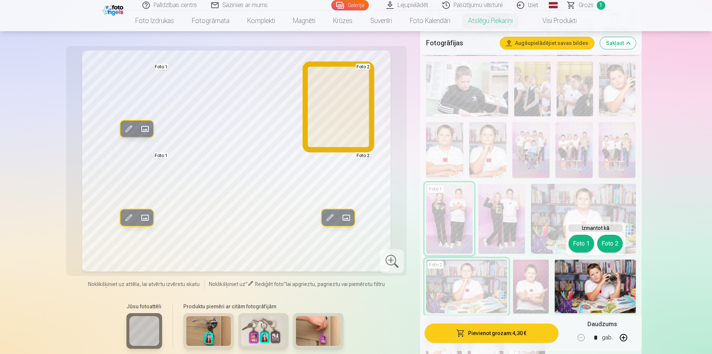
click at [607, 242] on button "Foto 2" at bounding box center [610, 244] width 26 height 18
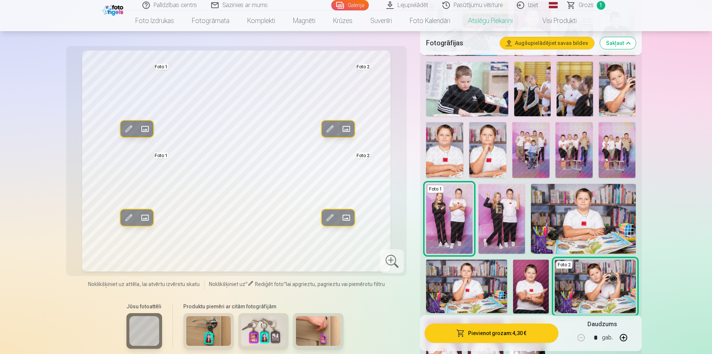
click at [578, 208] on img at bounding box center [583, 219] width 104 height 70
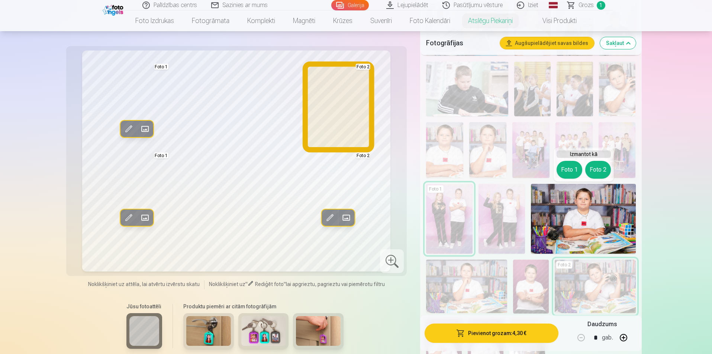
click at [592, 169] on button "Foto 2" at bounding box center [598, 170] width 26 height 18
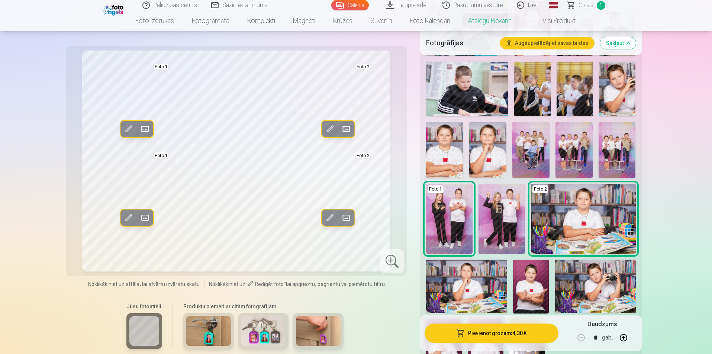
click at [513, 335] on button "Pievienot grozam : 4,30 €" at bounding box center [490, 333] width 133 height 19
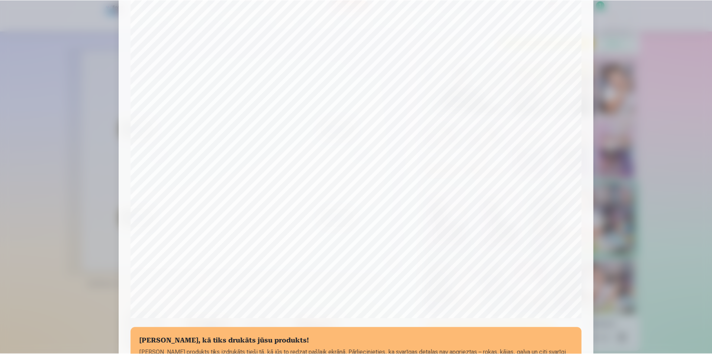
scroll to position [112, 0]
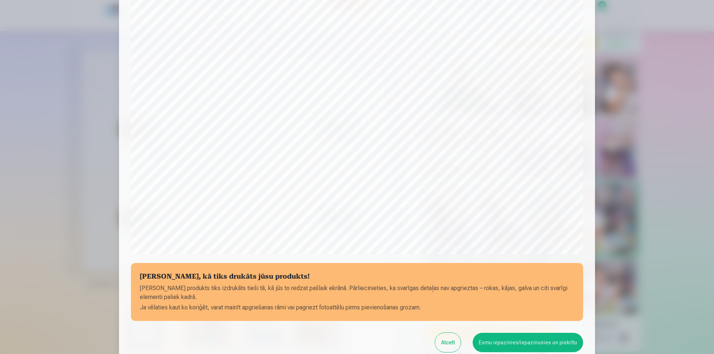
click at [521, 344] on button "Esmu iepazinies/iepazinusies un piekrītu" at bounding box center [527, 342] width 110 height 19
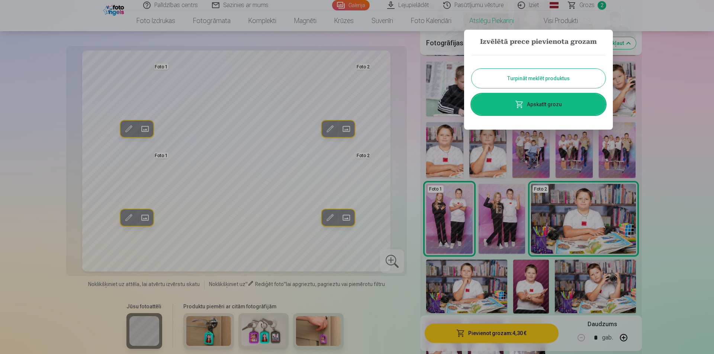
click at [673, 150] on div at bounding box center [357, 177] width 714 height 354
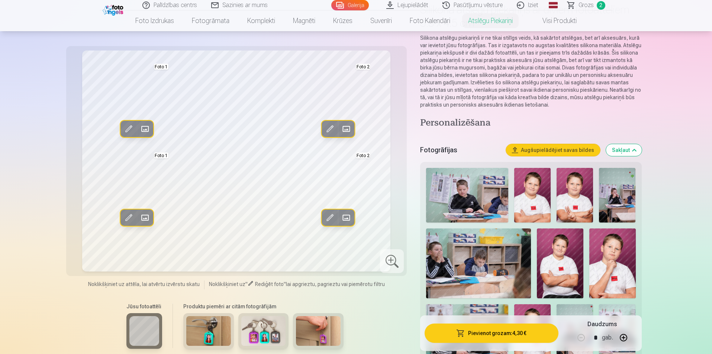
scroll to position [0, 0]
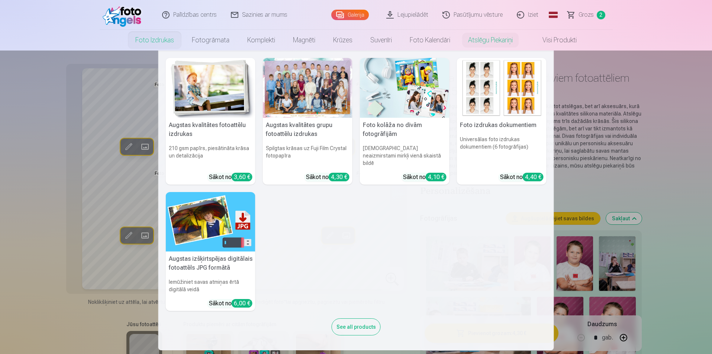
click at [309, 84] on div at bounding box center [308, 88] width 90 height 60
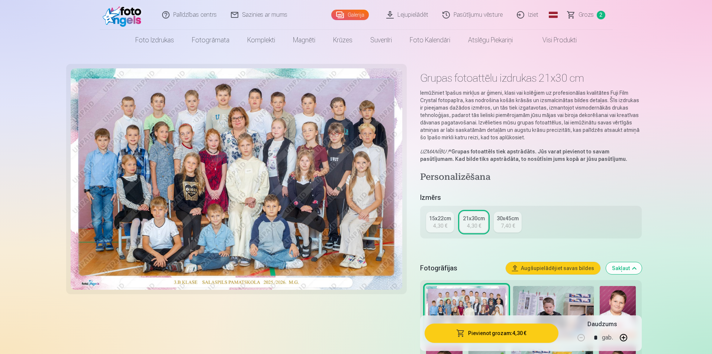
click at [518, 338] on button "Pievienot grozam : 4,30 €" at bounding box center [490, 333] width 133 height 19
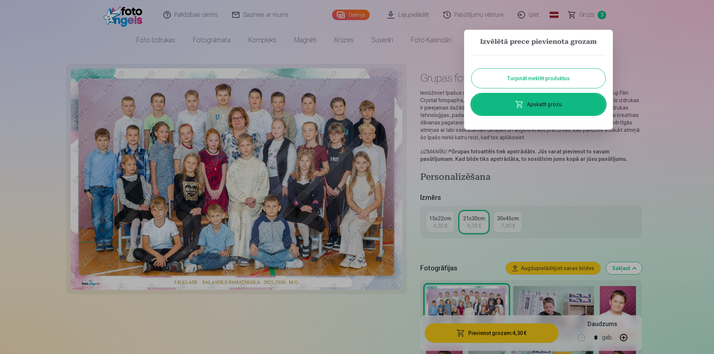
click at [669, 63] on div at bounding box center [357, 177] width 714 height 354
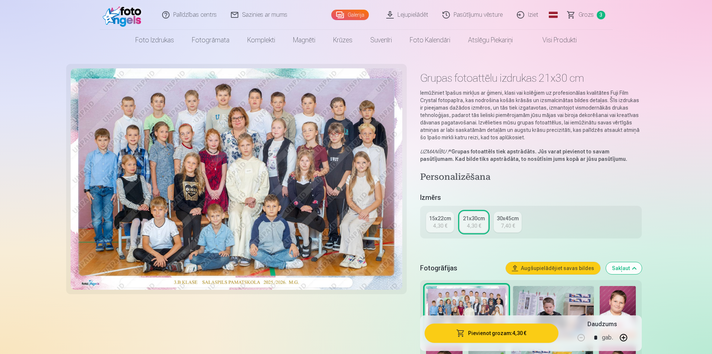
click at [589, 15] on span "Grozs" at bounding box center [585, 14] width 15 height 9
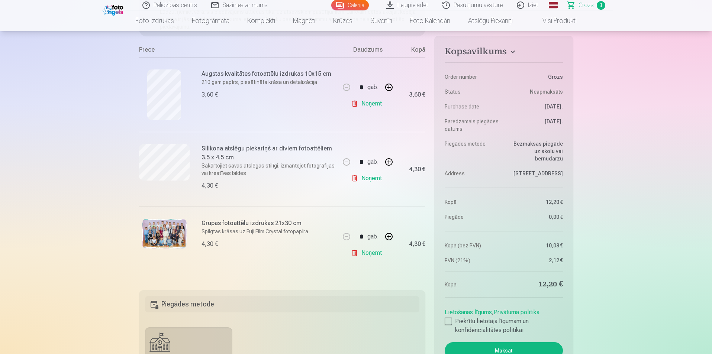
scroll to position [186, 0]
